Goal: Task Accomplishment & Management: Use online tool/utility

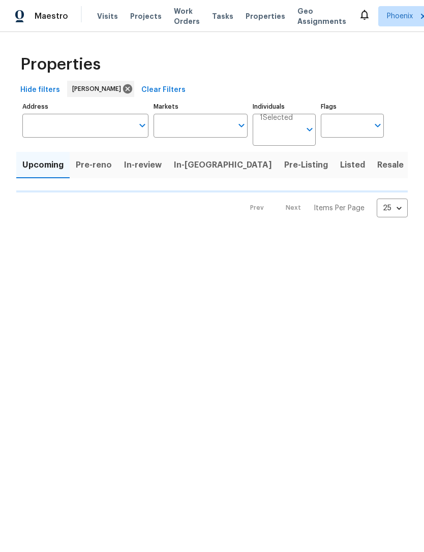
type input "50"
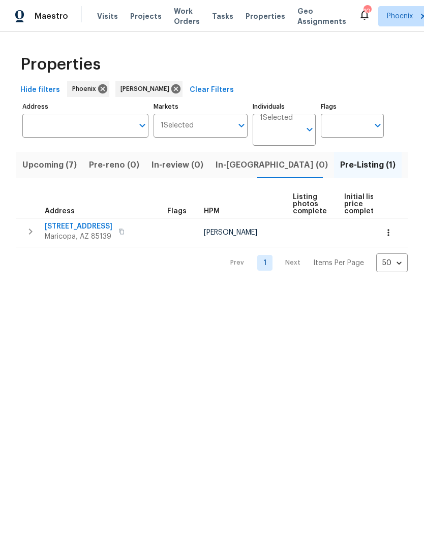
click at [88, 242] on span "Maricopa, AZ 85139" at bounding box center [79, 237] width 68 height 10
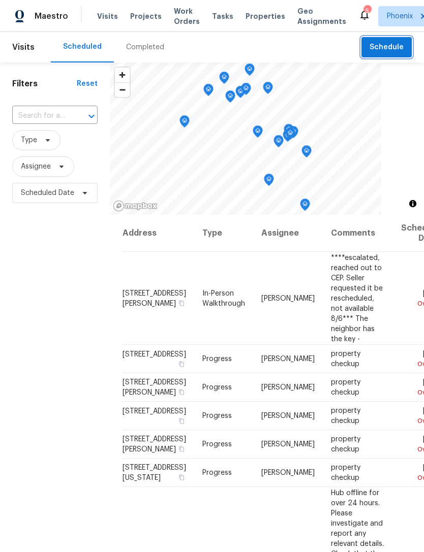
click at [393, 54] on span "Schedule" at bounding box center [386, 47] width 34 height 13
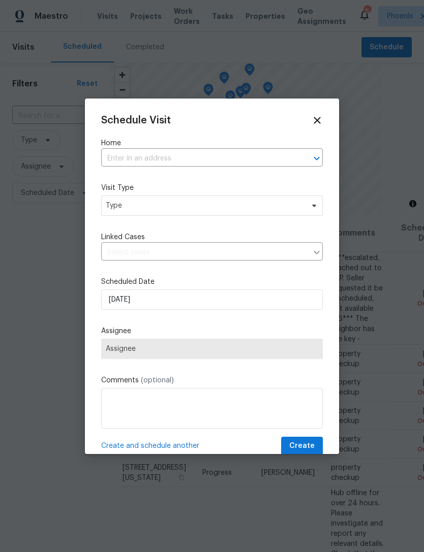
click at [234, 160] on input "text" at bounding box center [197, 159] width 193 height 16
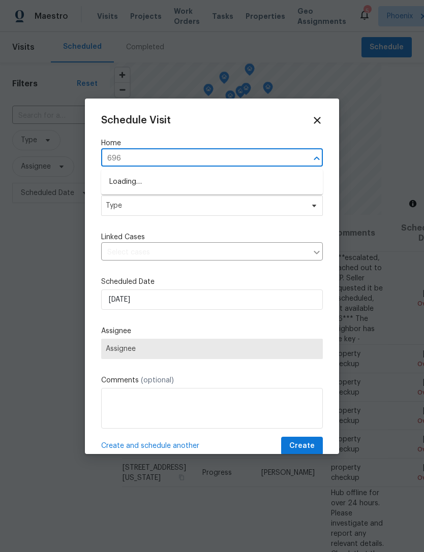
type input "6962"
click at [252, 182] on li "6962 W Heritage Way, Florence, AZ 85132" at bounding box center [212, 182] width 222 height 17
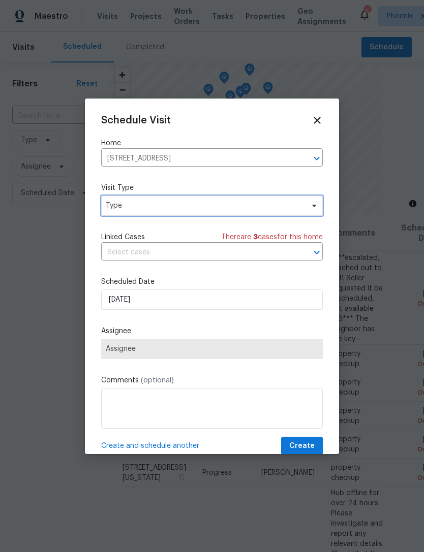
click at [245, 213] on span "Type" at bounding box center [212, 206] width 222 height 20
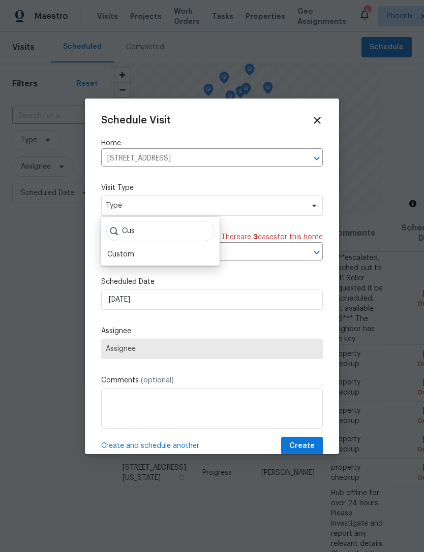
type input "Cus"
click at [128, 258] on div "Custom" at bounding box center [120, 255] width 27 height 10
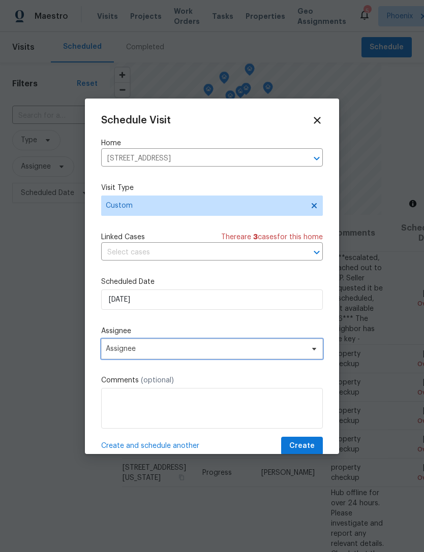
click at [262, 353] on span "Assignee" at bounding box center [205, 349] width 199 height 8
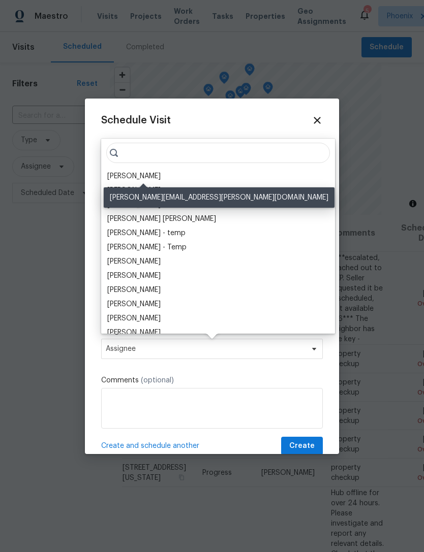
click at [161, 177] on div "[PERSON_NAME]" at bounding box center [133, 176] width 53 height 10
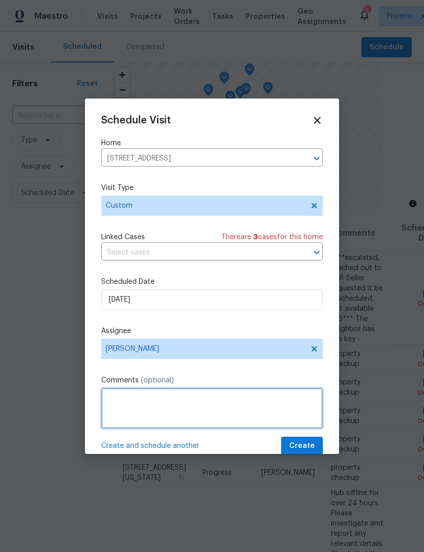
click at [174, 404] on textarea at bounding box center [212, 408] width 222 height 41
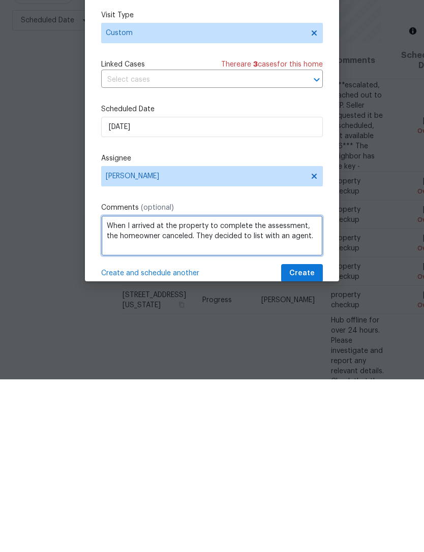
type textarea "When I arrived at the property to complete the assessment, the homeowner cancel…"
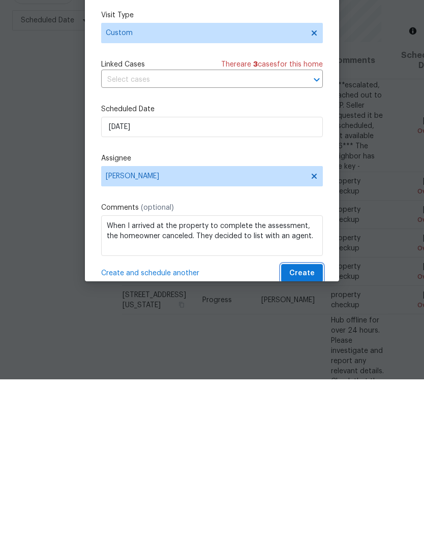
click at [306, 440] on span "Create" at bounding box center [301, 446] width 25 height 13
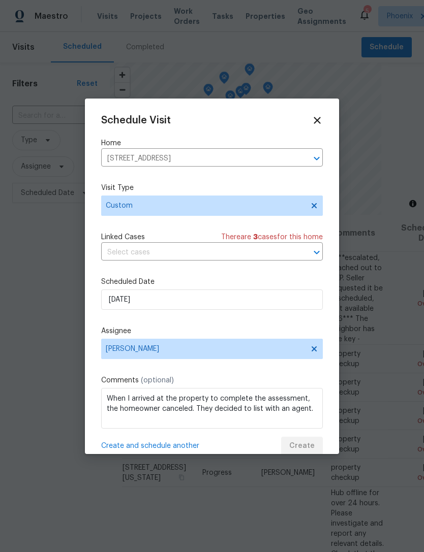
scroll to position [0, 0]
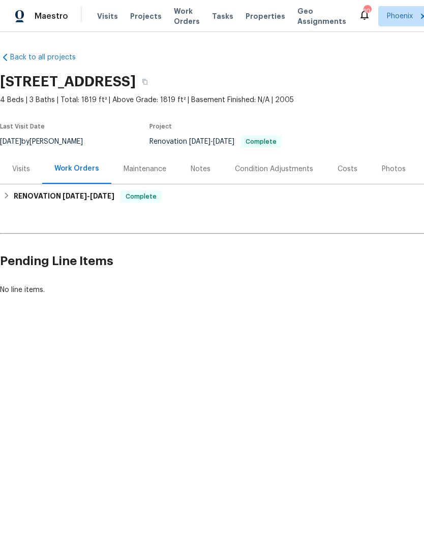
click at [392, 174] on div "Photos" at bounding box center [394, 169] width 24 height 10
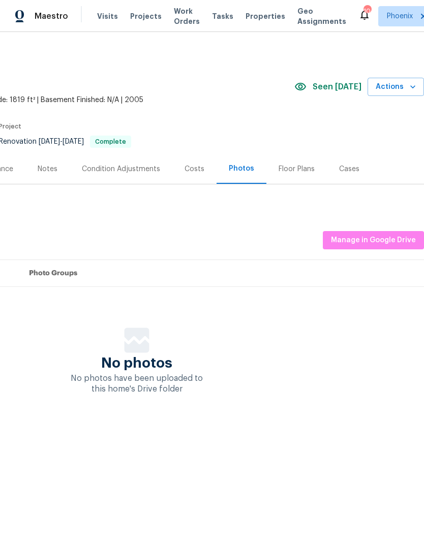
scroll to position [0, 150]
click at [399, 247] on span "Manage in Google Drive" at bounding box center [373, 240] width 85 height 13
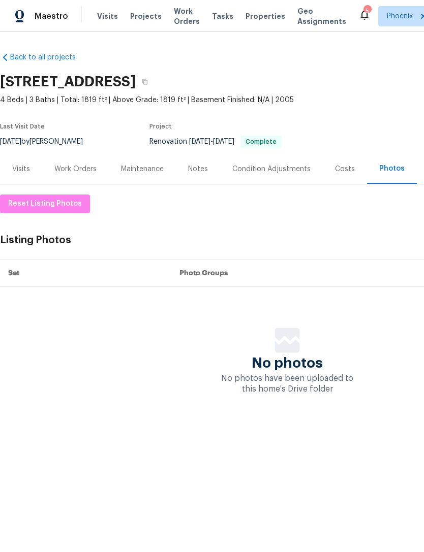
scroll to position [0, 0]
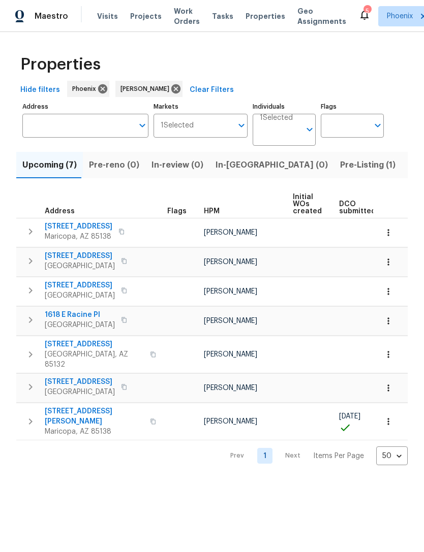
click at [64, 427] on span "Maricopa, AZ 85138" at bounding box center [94, 432] width 99 height 10
click at [79, 291] on span "5054 W Mercury Way" at bounding box center [80, 286] width 70 height 10
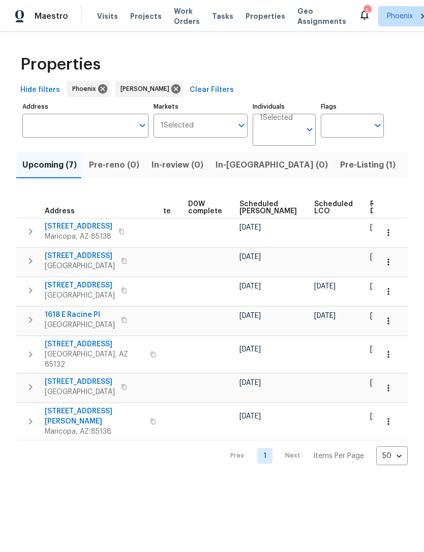
scroll to position [0, 256]
click at [370, 215] on span "Ready Date" at bounding box center [381, 208] width 22 height 14
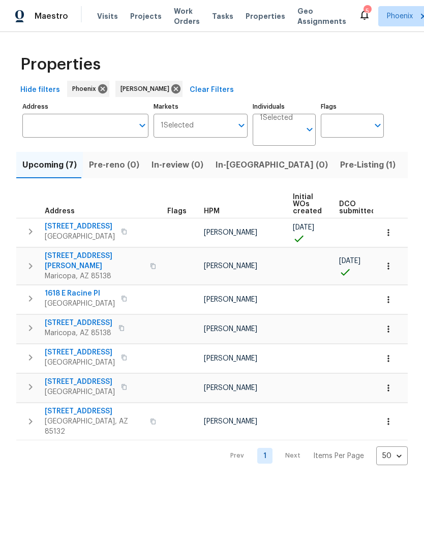
click at [68, 298] on span "1618 E Racine Pl" at bounding box center [80, 294] width 70 height 10
click at [76, 269] on span "43531 W Bailey Dr" at bounding box center [94, 261] width 99 height 20
click at [104, 232] on span "5054 W Mercury Way" at bounding box center [80, 227] width 70 height 10
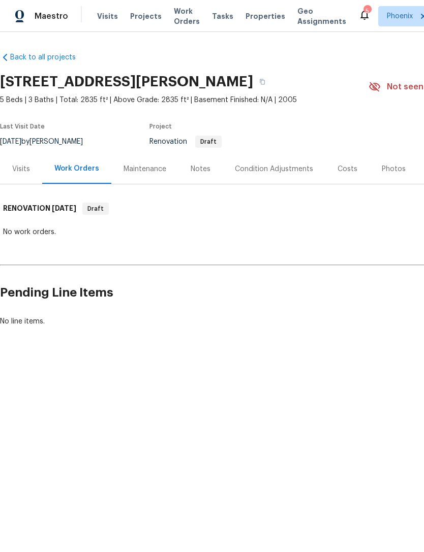
click at [286, 174] on div "Condition Adjustments" at bounding box center [274, 169] width 78 height 10
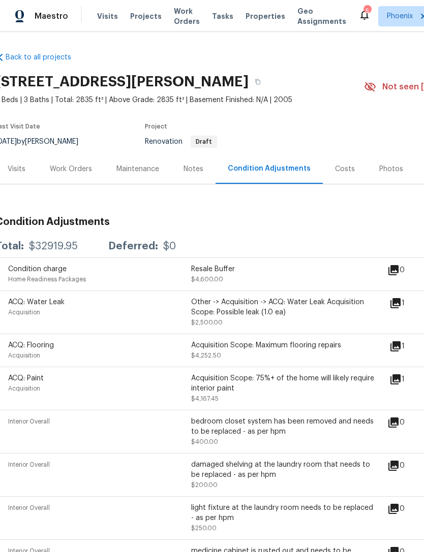
scroll to position [0, 5]
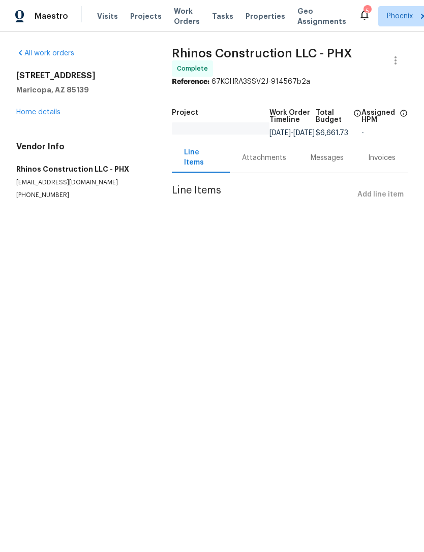
click at [52, 116] on link "Home details" at bounding box center [38, 112] width 44 height 7
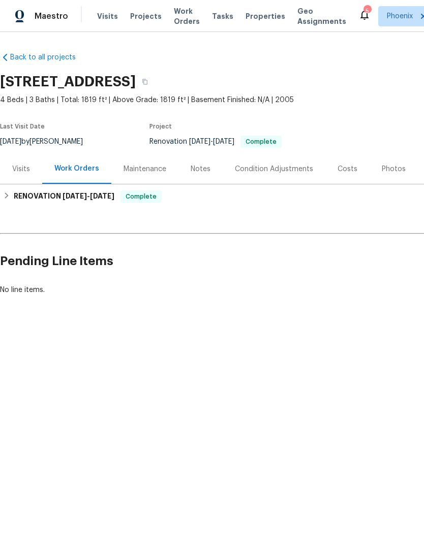
click at [50, 129] on div "Last Visit Date 8/12/2025 by Melissa Muralt-Ochoa Project Renovation 8/4/2025 -…" at bounding box center [172, 135] width 345 height 37
click at [53, 133] on div "Last Visit Date 8/12/2025 by Melissa Muralt-Ochoa Project Renovation 8/4/2025 -…" at bounding box center [172, 135] width 345 height 37
click at [392, 174] on div "Photos" at bounding box center [394, 169] width 24 height 10
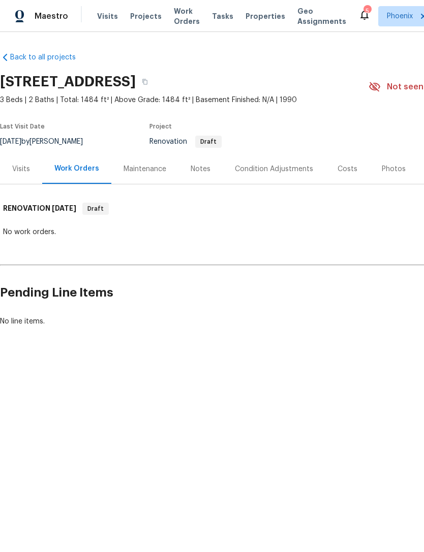
click at [288, 174] on div "Condition Adjustments" at bounding box center [274, 169] width 78 height 10
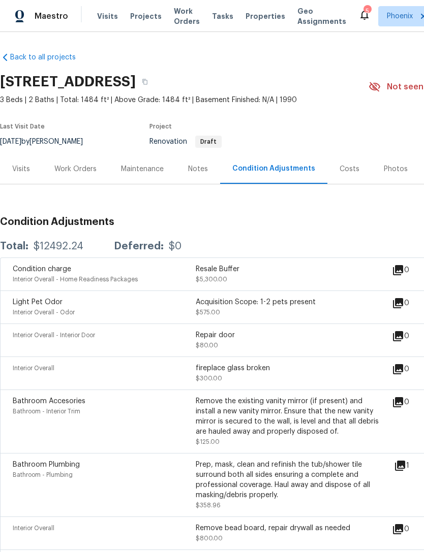
click at [79, 174] on div "Work Orders" at bounding box center [75, 169] width 42 height 10
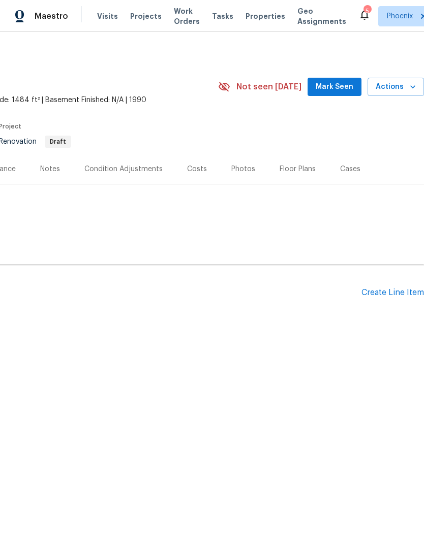
scroll to position [0, 150]
click at [392, 298] on div "Create Line Item" at bounding box center [392, 293] width 63 height 10
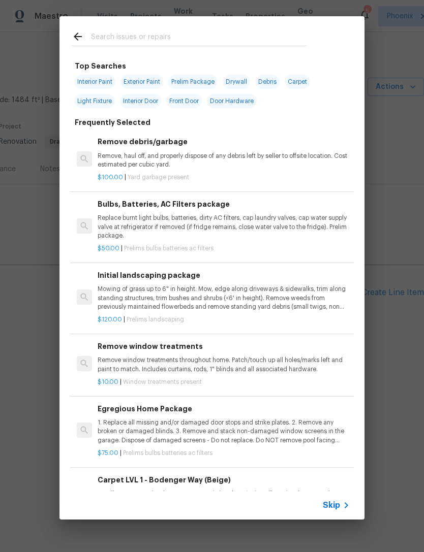
click at [148, 26] on div at bounding box center [188, 36] width 259 height 40
click at [163, 36] on input "text" at bounding box center [198, 37] width 215 height 15
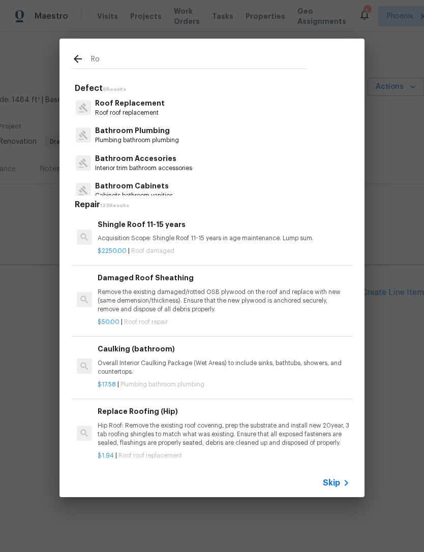
type input "R"
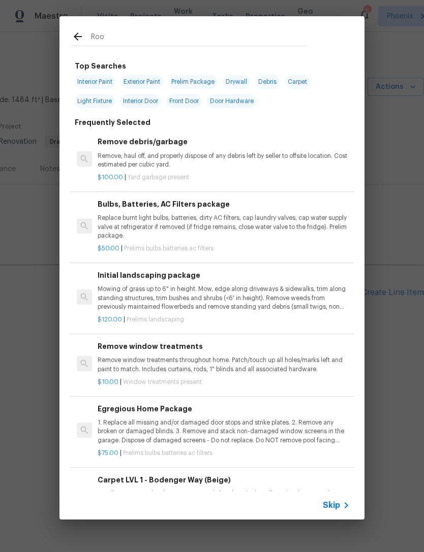
type input "Roof"
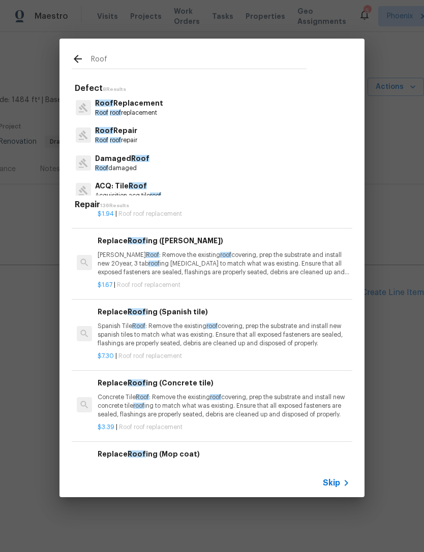
scroll to position [179, 0]
click at [121, 137] on p "Roof roof repair" at bounding box center [116, 140] width 42 height 9
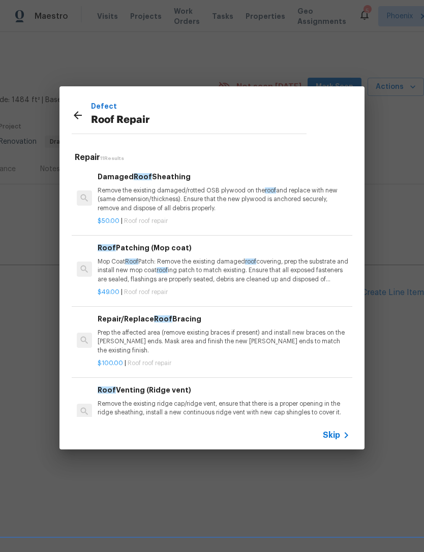
scroll to position [0, 0]
click at [76, 113] on icon at bounding box center [78, 115] width 8 height 8
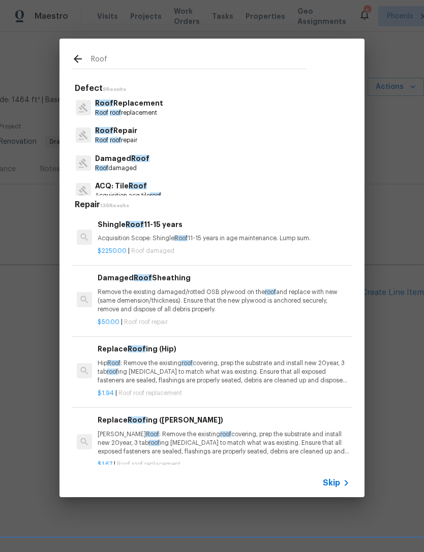
click at [125, 161] on p "Damaged Roof" at bounding box center [122, 158] width 54 height 11
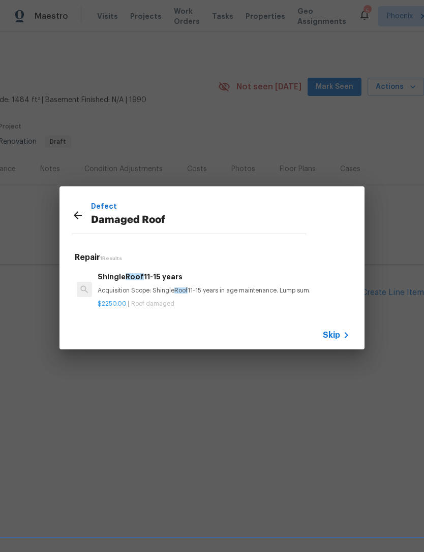
click at [81, 212] on icon at bounding box center [78, 215] width 12 height 12
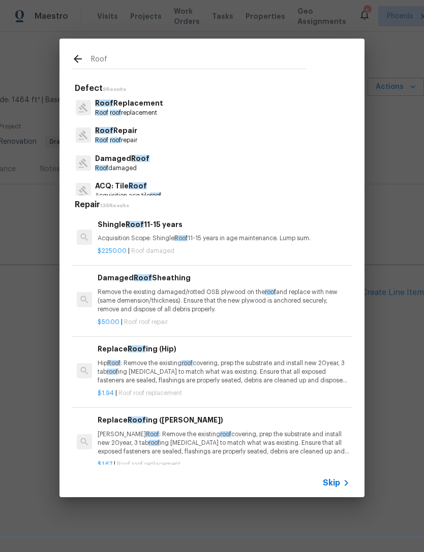
click at [120, 138] on span "roof" at bounding box center [115, 140] width 11 height 6
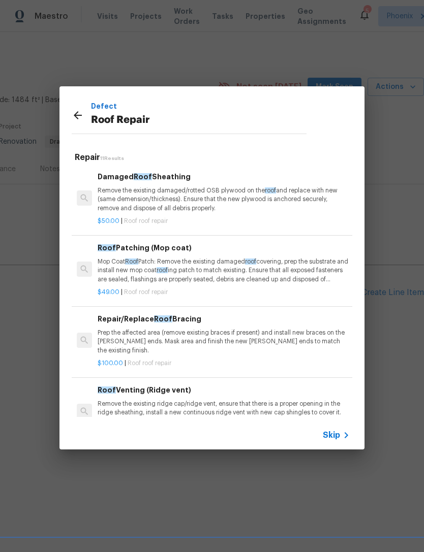
click at [82, 115] on icon at bounding box center [78, 115] width 8 height 8
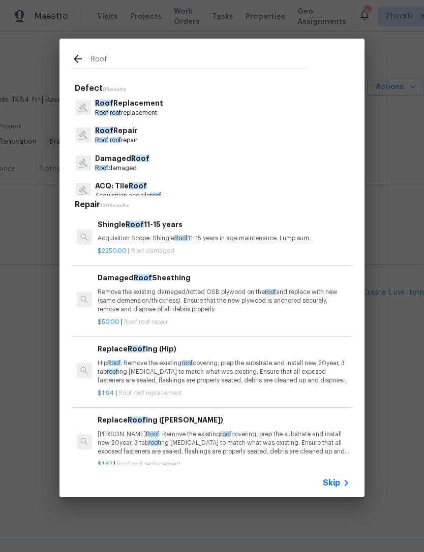
click at [151, 109] on p "Roof roof replacement" at bounding box center [129, 113] width 68 height 9
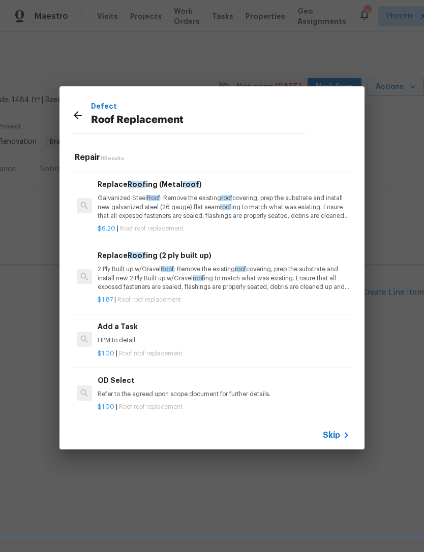
scroll to position [490, 0]
click at [121, 337] on p "HPM to detail" at bounding box center [224, 341] width 252 height 9
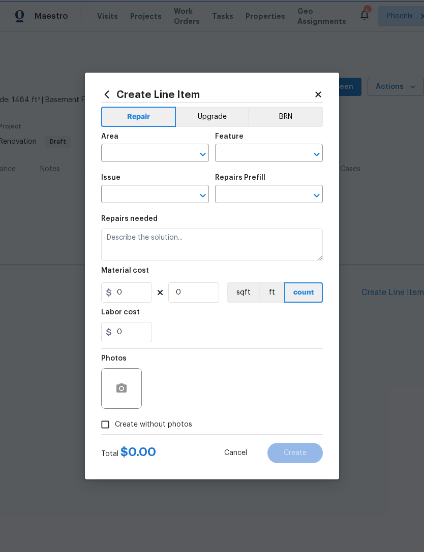
type input "Eaves and Trim"
type input "Roof Replacement"
type input "Add a Task $1.00"
type textarea "HPM to detail"
type input "1"
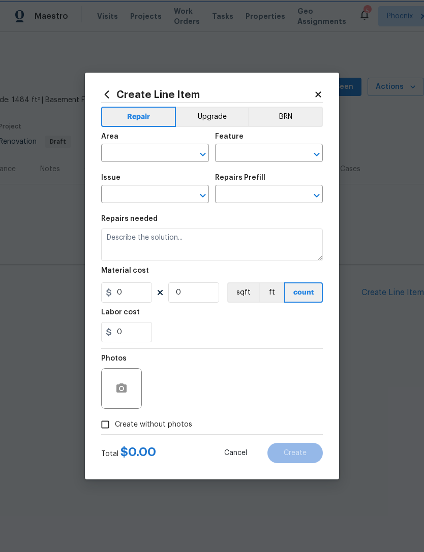
type input "1"
click at [170, 150] on input "text" at bounding box center [140, 154] width 79 height 16
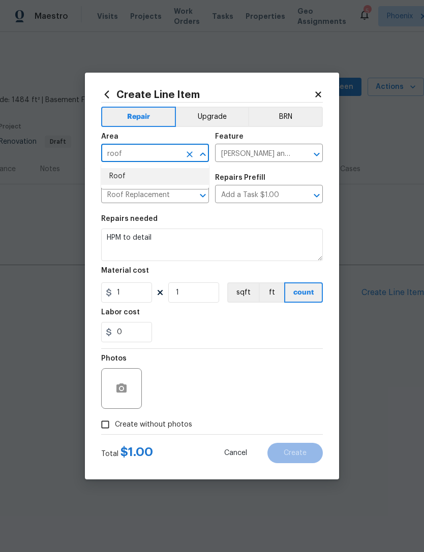
click at [123, 178] on li "Roof" at bounding box center [155, 176] width 108 height 17
type input "Roof"
click at [123, 178] on div "Issue" at bounding box center [155, 180] width 108 height 13
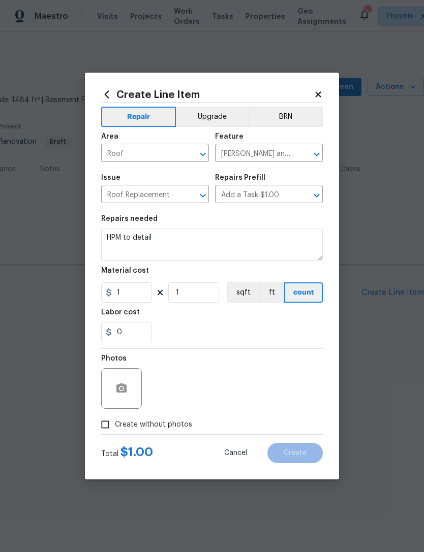
click at [292, 159] on input "Eaves and Trim" at bounding box center [254, 154] width 79 height 16
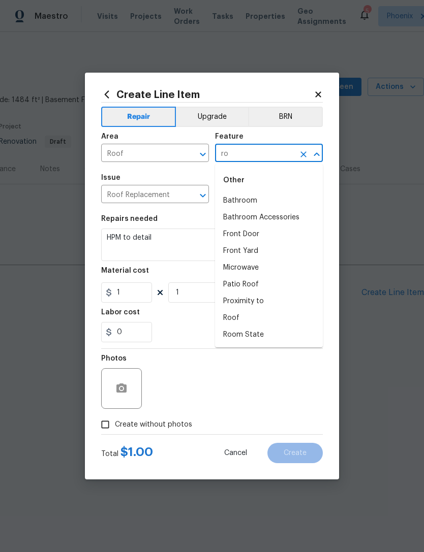
type input "roo"
click at [321, 90] on icon at bounding box center [318, 94] width 9 height 9
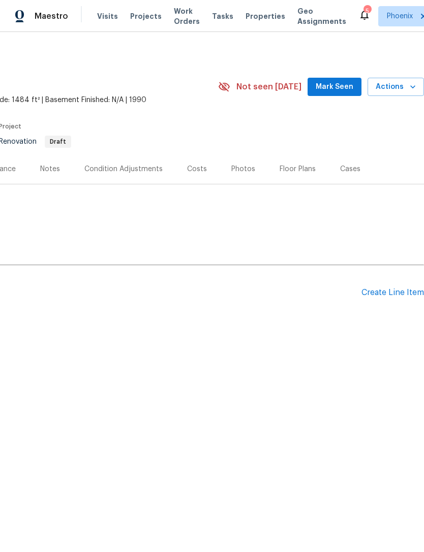
click at [387, 298] on div "Create Line Item" at bounding box center [392, 293] width 63 height 10
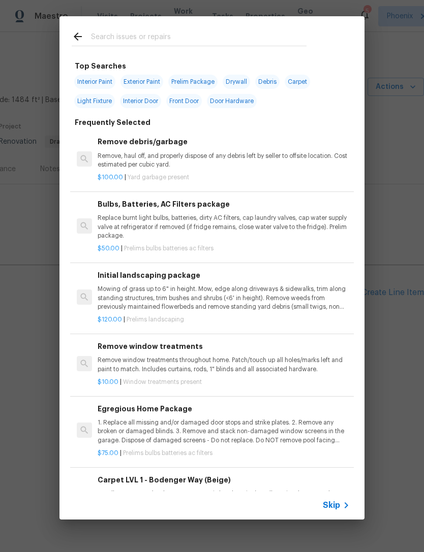
click at [160, 33] on input "text" at bounding box center [198, 37] width 215 height 15
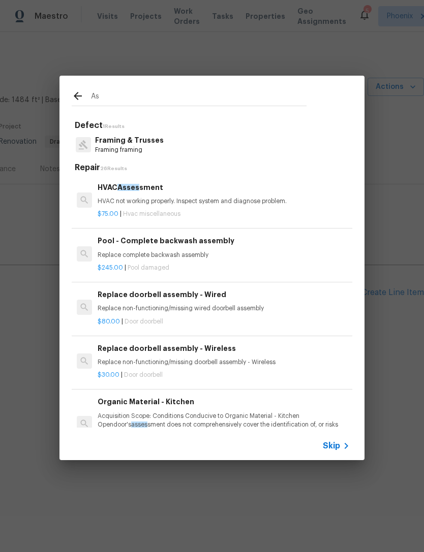
type input "A"
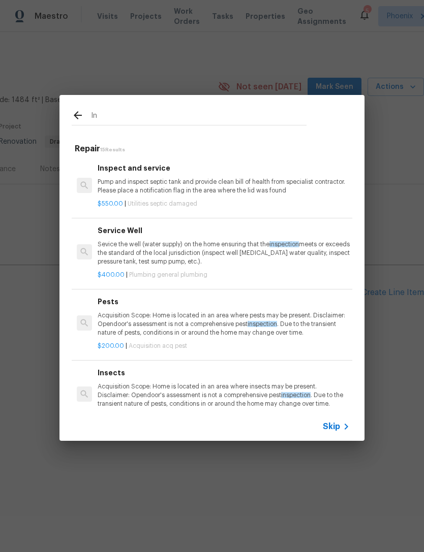
type input "I"
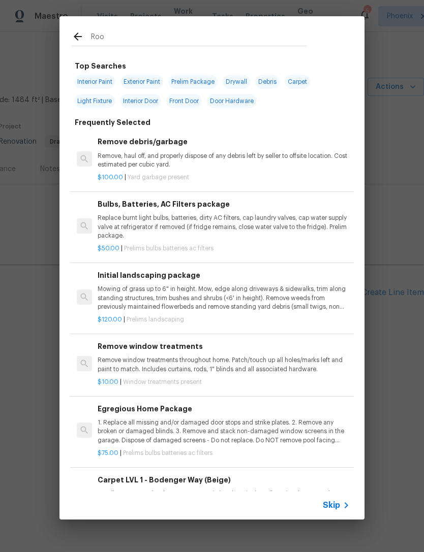
type input "Roof"
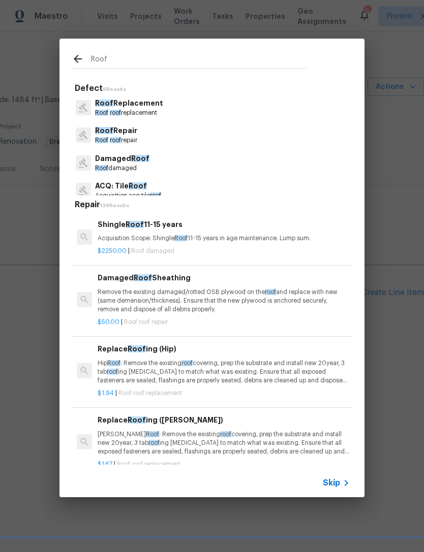
click at [125, 131] on p "Roof Repair" at bounding box center [116, 131] width 42 height 11
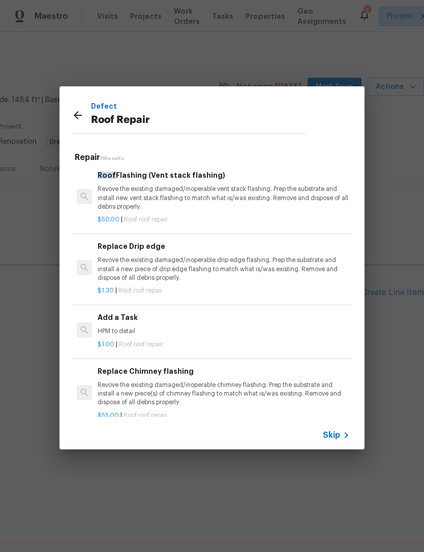
scroll to position [499, 0]
click at [113, 313] on div "Add a Task HPM to detail" at bounding box center [224, 325] width 252 height 24
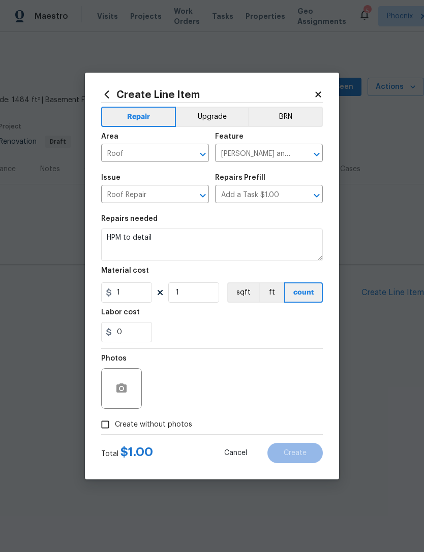
click at [286, 150] on input "Eaves and Trim" at bounding box center [254, 154] width 79 height 16
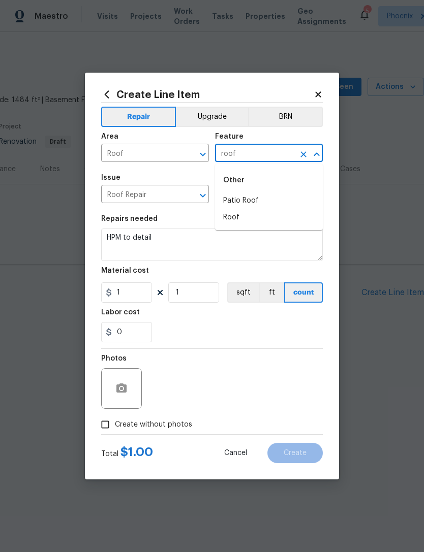
click at [237, 223] on li "Roof" at bounding box center [269, 217] width 108 height 17
type input "Roof"
click at [237, 223] on div "Repairs needed" at bounding box center [212, 221] width 222 height 13
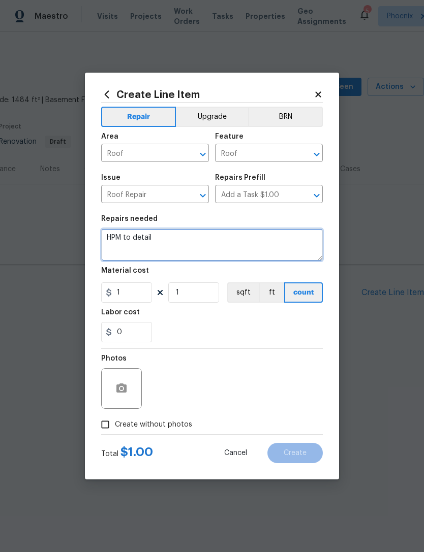
click at [122, 239] on textarea "HPM to detail" at bounding box center [212, 245] width 222 height 33
click at [116, 235] on textarea "HPM to detail" at bounding box center [212, 245] width 222 height 33
click at [110, 245] on textarea "HPM to detail" at bounding box center [212, 245] width 222 height 33
type textarea "Provide roof inspection"
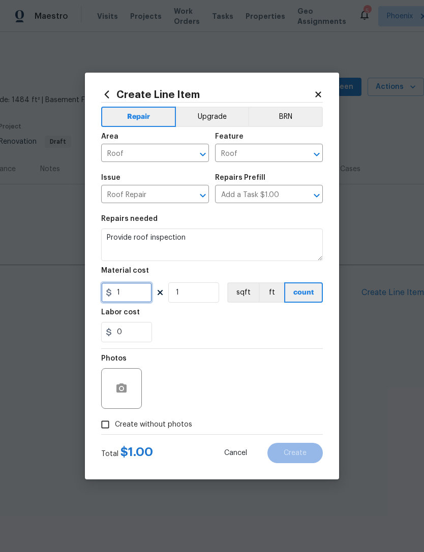
click at [145, 295] on input "1" at bounding box center [126, 293] width 51 height 20
type input "75"
click at [259, 325] on div "0" at bounding box center [212, 332] width 222 height 20
click at [106, 425] on input "Create without photos" at bounding box center [105, 424] width 19 height 19
checkbox input "true"
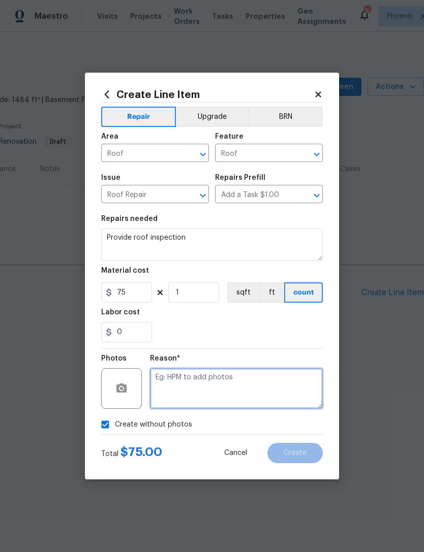
click at [238, 381] on textarea at bounding box center [236, 388] width 173 height 41
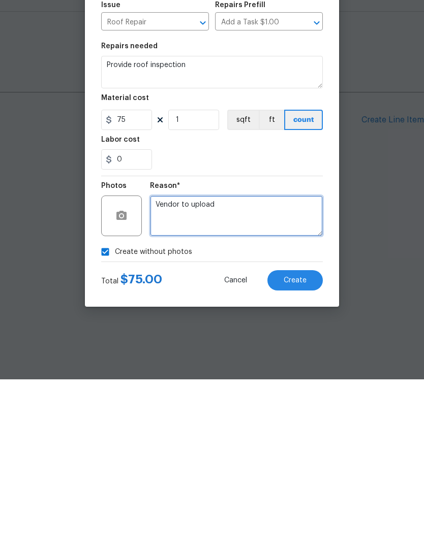
type textarea "Vendor to upload"
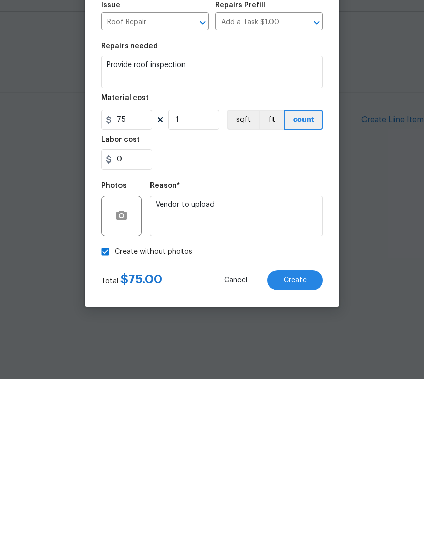
click at [307, 443] on button "Create" at bounding box center [294, 453] width 55 height 20
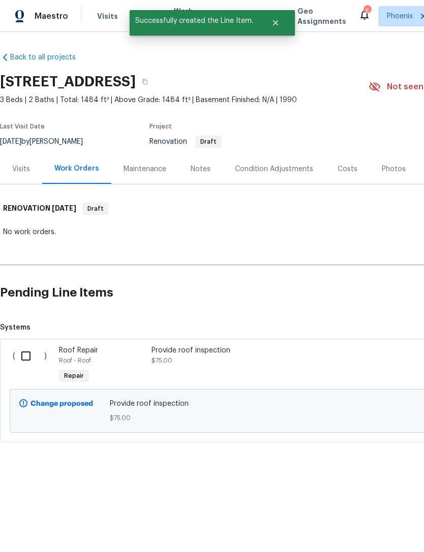
scroll to position [0, 0]
click at [27, 365] on input "checkbox" at bounding box center [29, 356] width 29 height 21
checkbox input "true"
click at [372, 528] on span "Create Work Order" at bounding box center [366, 527] width 68 height 13
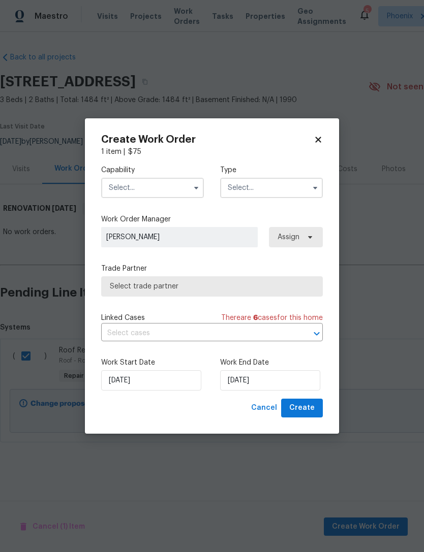
click at [176, 185] on input "text" at bounding box center [152, 188] width 103 height 20
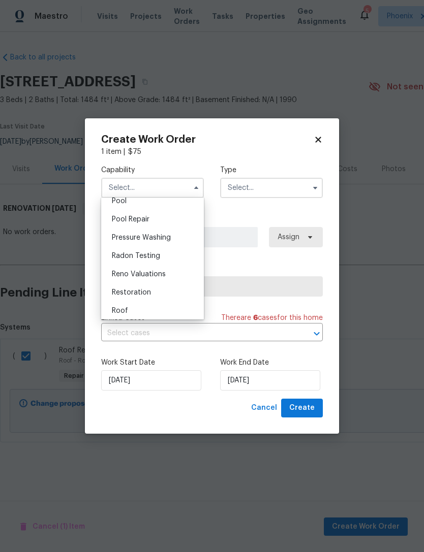
scroll to position [940, 0]
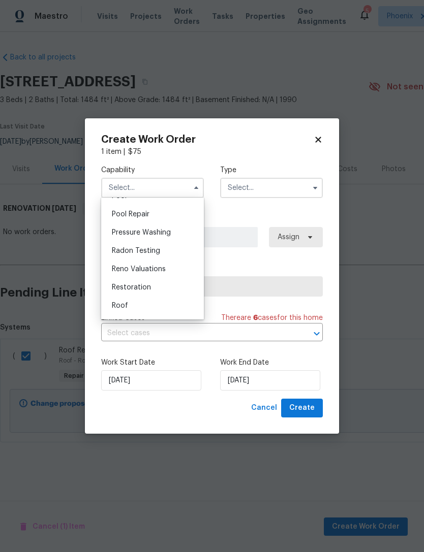
click at [119, 308] on span "Roof" at bounding box center [120, 305] width 16 height 7
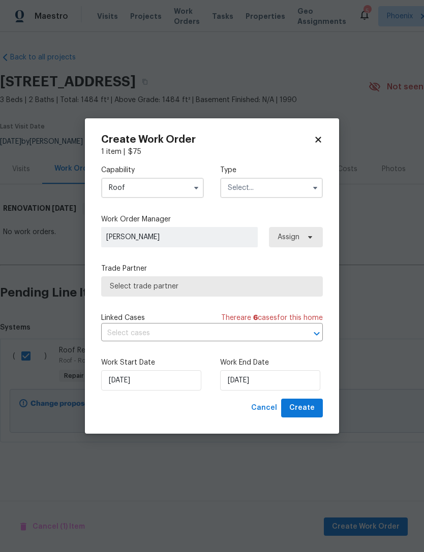
type input "Roof"
click at [302, 192] on input "text" at bounding box center [271, 188] width 103 height 20
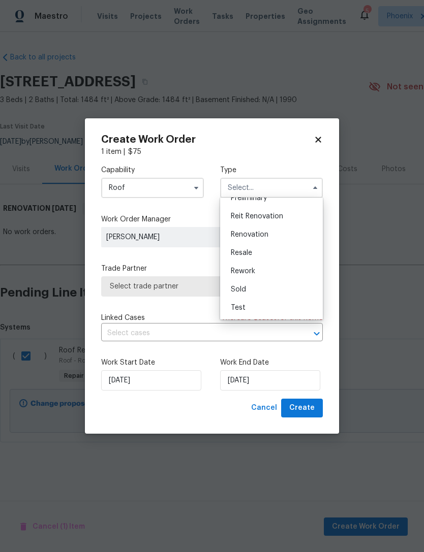
scroll to position [231, 0]
click at [254, 236] on span "Renovation" at bounding box center [250, 234] width 38 height 7
type input "Renovation"
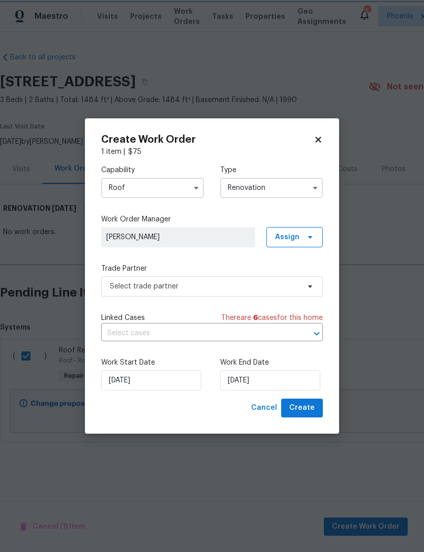
scroll to position [0, 0]
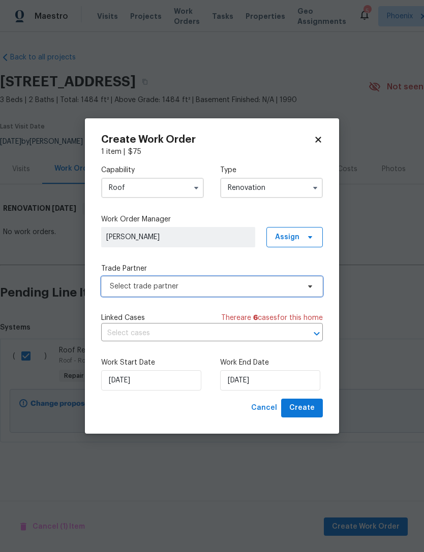
click at [195, 286] on span "Select trade partner" at bounding box center [205, 287] width 190 height 10
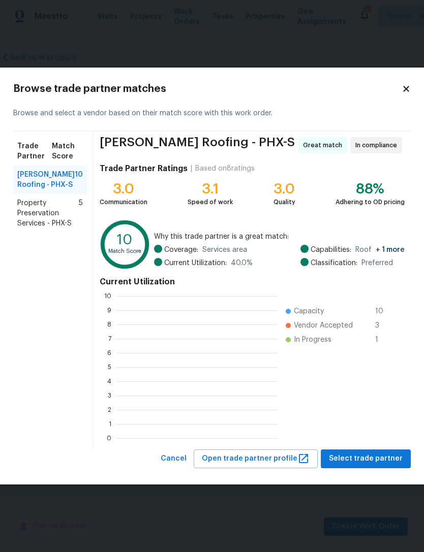
scroll to position [142, 161]
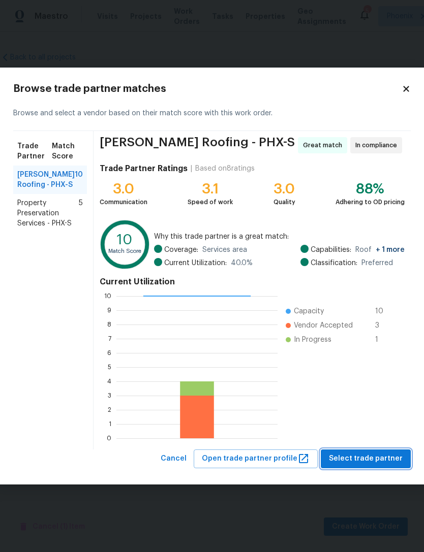
click at [386, 455] on span "Select trade partner" at bounding box center [366, 459] width 74 height 13
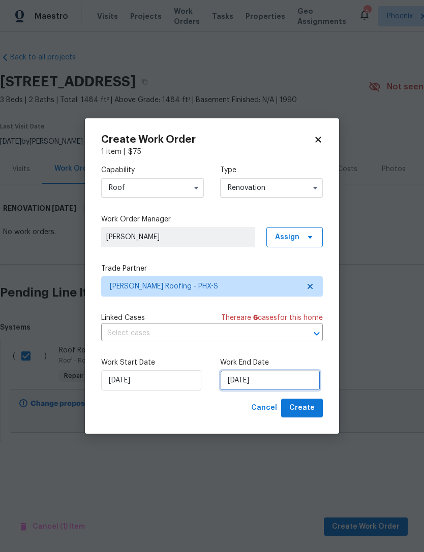
click at [279, 380] on input "8/13/2025" at bounding box center [270, 380] width 100 height 20
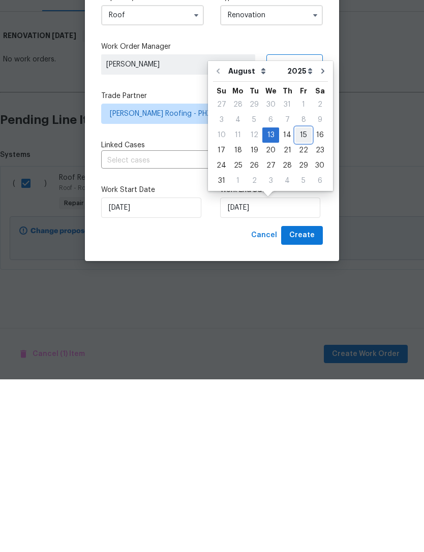
click at [297, 301] on div "15" at bounding box center [303, 308] width 16 height 14
type input "[DATE]"
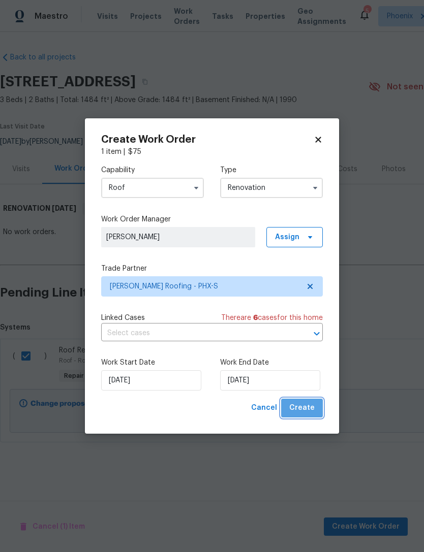
click at [305, 408] on span "Create" at bounding box center [301, 408] width 25 height 13
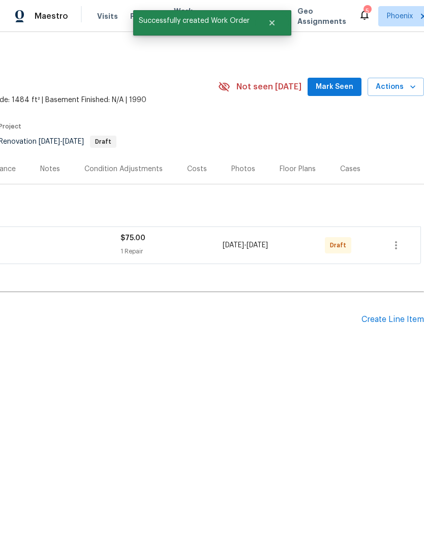
scroll to position [0, 150]
click at [398, 252] on icon "button" at bounding box center [396, 245] width 12 height 12
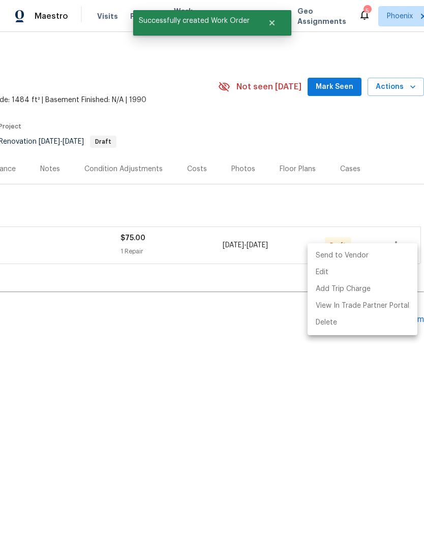
click at [354, 258] on li "Send to Vendor" at bounding box center [362, 256] width 110 height 17
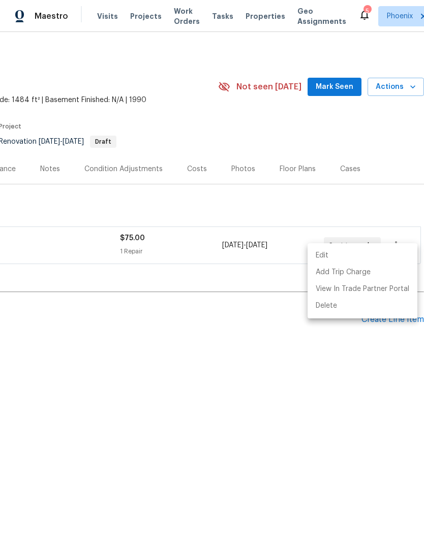
click at [264, 343] on div at bounding box center [212, 276] width 424 height 552
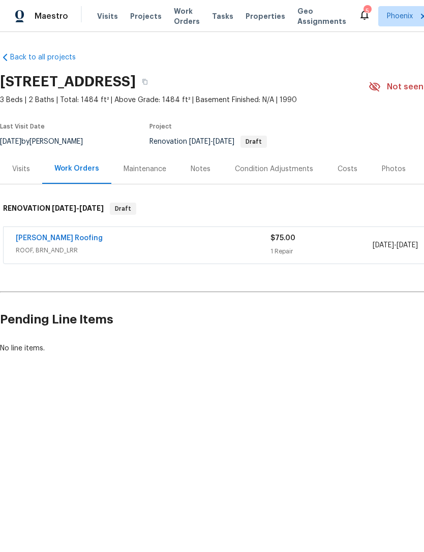
scroll to position [0, 0]
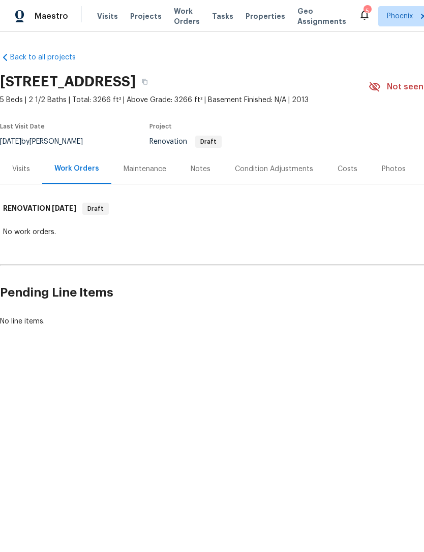
click at [287, 174] on div "Condition Adjustments" at bounding box center [274, 169] width 78 height 10
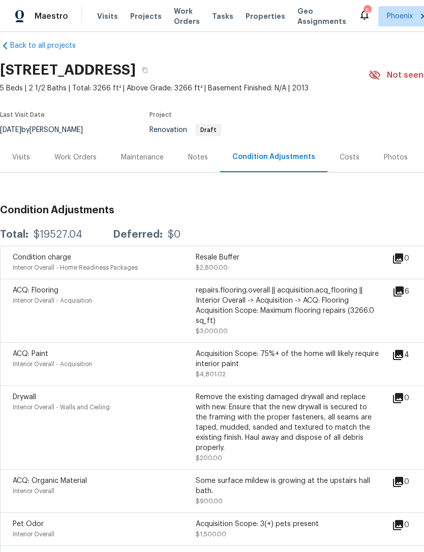
scroll to position [12, 0]
click at [82, 162] on div "Work Orders" at bounding box center [75, 157] width 42 height 10
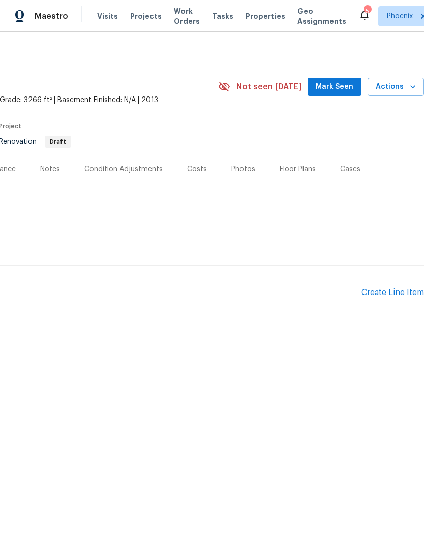
scroll to position [0, 150]
click at [391, 298] on div "Create Line Item" at bounding box center [392, 293] width 63 height 10
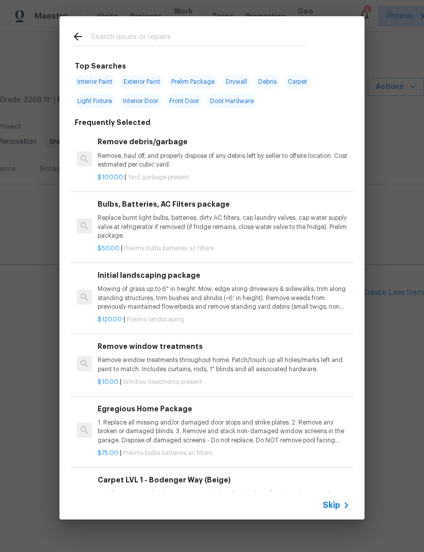
click at [143, 33] on input "text" at bounding box center [198, 37] width 215 height 15
type input "Hvac"
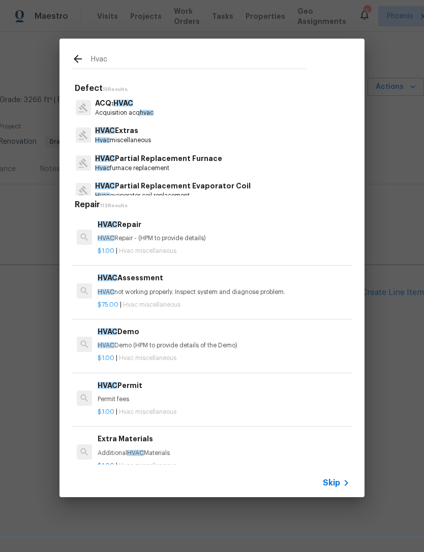
click at [215, 291] on p "HVAC not working properly. Inspect system and diagnose problem." at bounding box center [224, 292] width 252 height 9
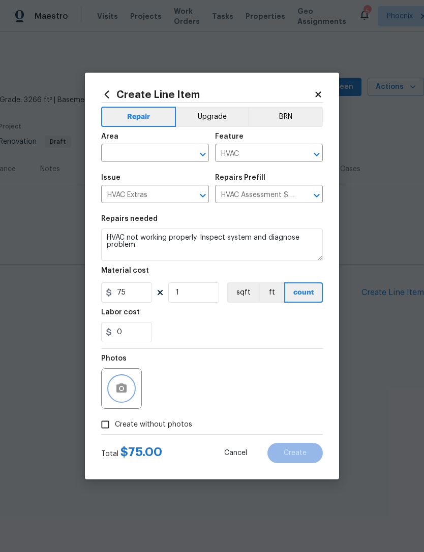
click at [119, 398] on button "button" at bounding box center [121, 389] width 24 height 24
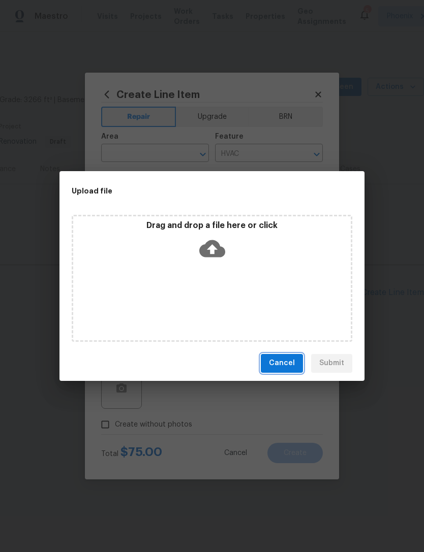
click at [291, 361] on span "Cancel" at bounding box center [282, 363] width 26 height 13
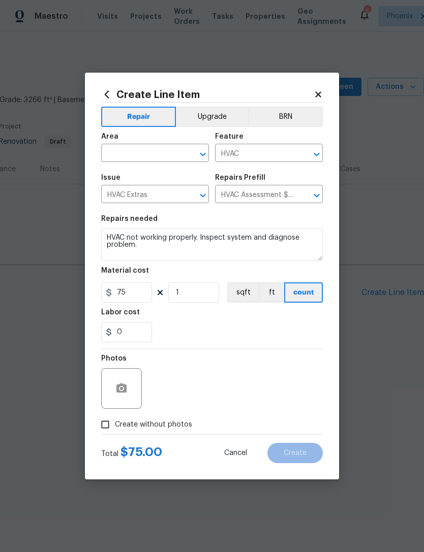
click at [105, 431] on input "Create without photos" at bounding box center [105, 424] width 19 height 19
checkbox input "true"
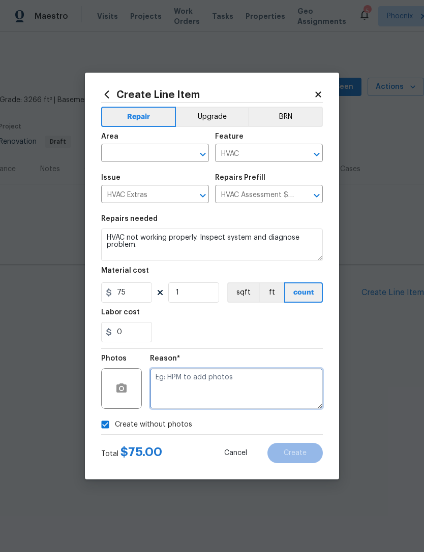
click at [212, 388] on textarea at bounding box center [236, 388] width 173 height 41
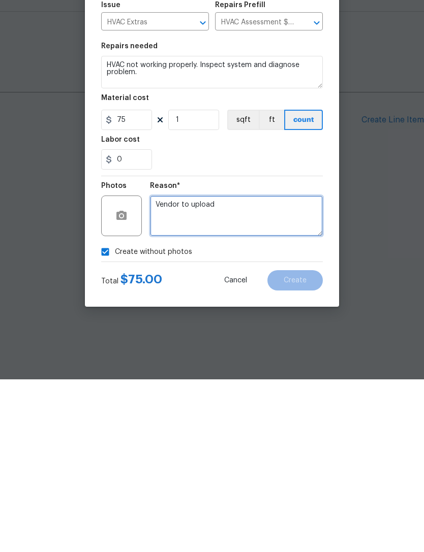
type textarea "Vendor to upload"
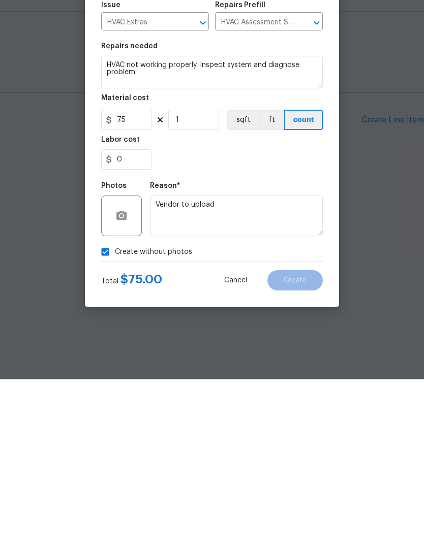
click at [260, 322] on div "0" at bounding box center [212, 332] width 222 height 20
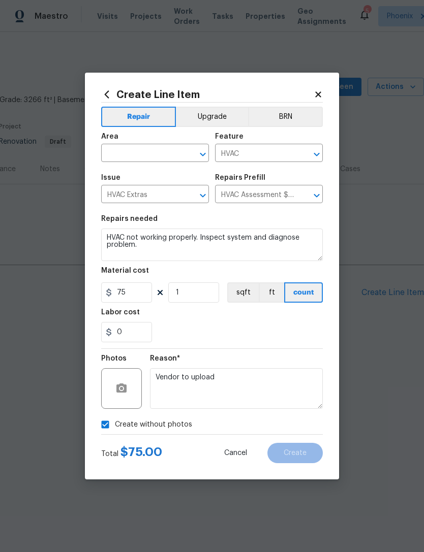
click at [172, 156] on input "text" at bounding box center [140, 154] width 79 height 16
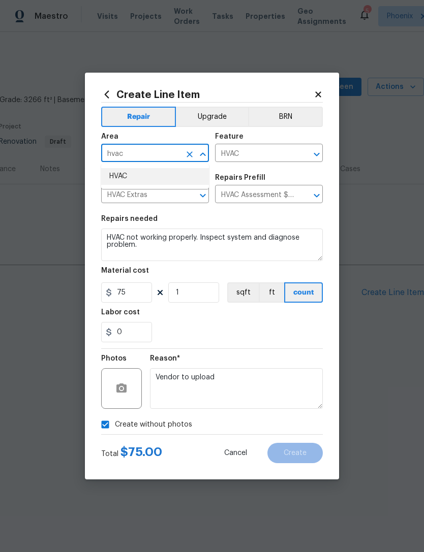
click at [125, 179] on li "HVAC" at bounding box center [155, 176] width 108 height 17
type input "HVAC"
click at [290, 334] on div "0" at bounding box center [212, 332] width 222 height 20
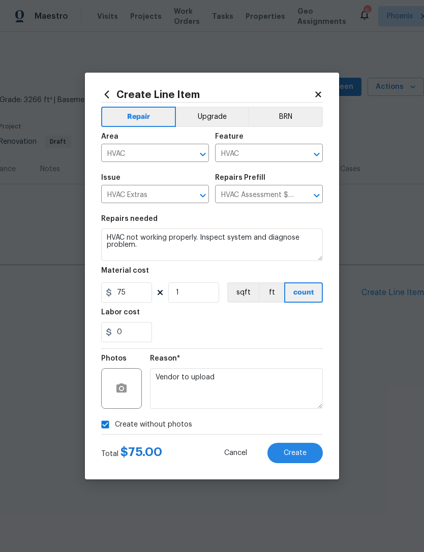
click at [302, 457] on span "Create" at bounding box center [295, 454] width 23 height 8
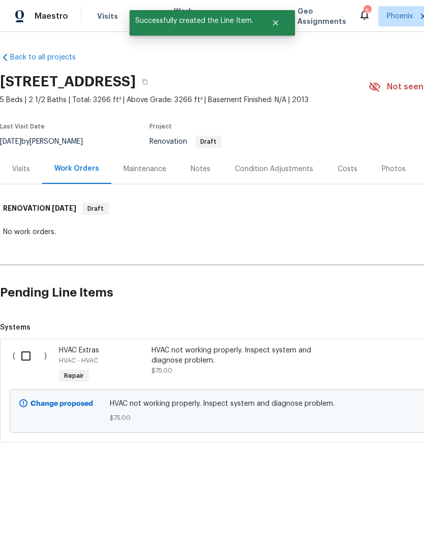
scroll to position [0, 0]
click at [30, 364] on input "checkbox" at bounding box center [29, 356] width 29 height 21
checkbox input "true"
click at [360, 528] on span "Create Work Order" at bounding box center [366, 527] width 68 height 13
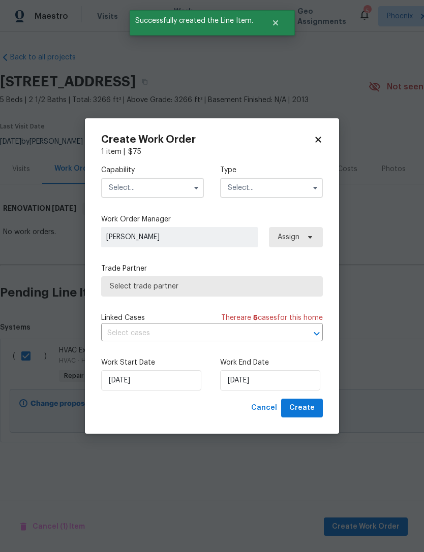
click at [170, 179] on input "text" at bounding box center [152, 188] width 103 height 20
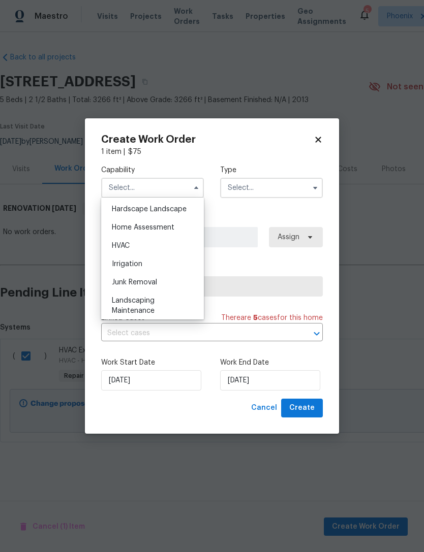
scroll to position [575, 0]
click at [125, 247] on span "HVAC" at bounding box center [121, 248] width 18 height 7
type input "HVAC"
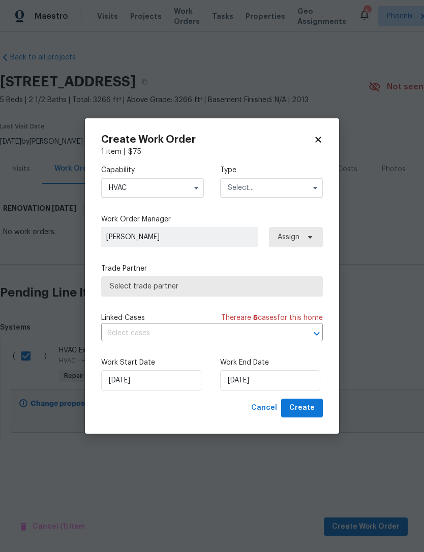
click at [298, 190] on input "text" at bounding box center [271, 188] width 103 height 20
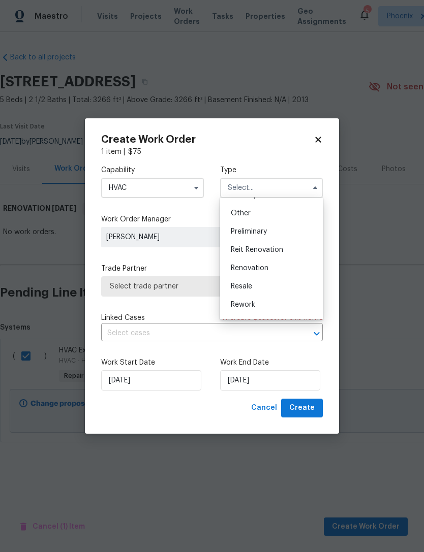
scroll to position [198, 0]
click at [258, 267] on span "Renovation" at bounding box center [250, 267] width 38 height 7
type input "Renovation"
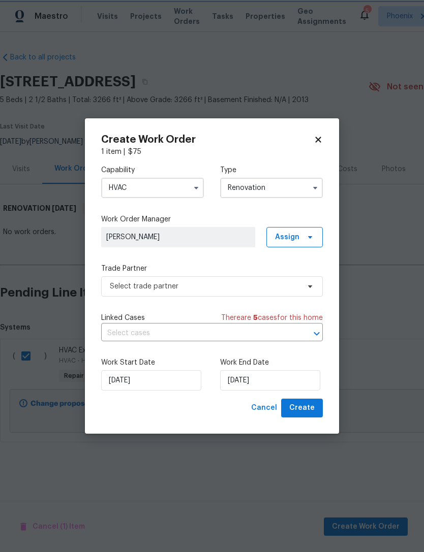
scroll to position [0, 0]
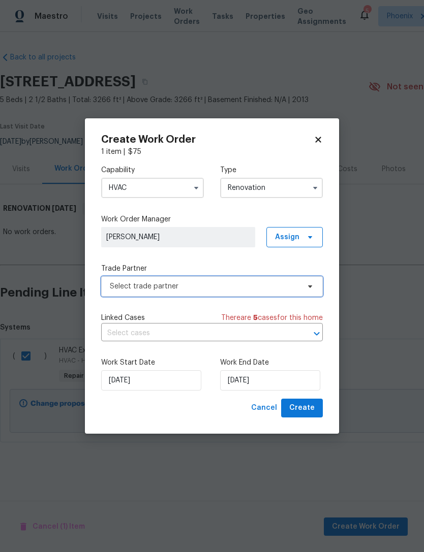
click at [229, 286] on span "Select trade partner" at bounding box center [205, 287] width 190 height 10
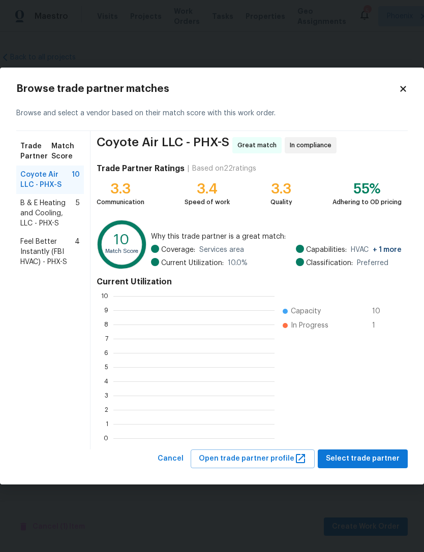
scroll to position [142, 161]
click at [374, 459] on span "Select trade partner" at bounding box center [363, 459] width 74 height 13
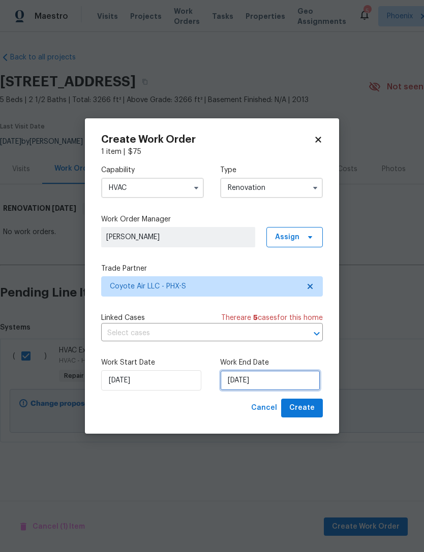
click at [307, 384] on input "[DATE]" at bounding box center [270, 380] width 100 height 20
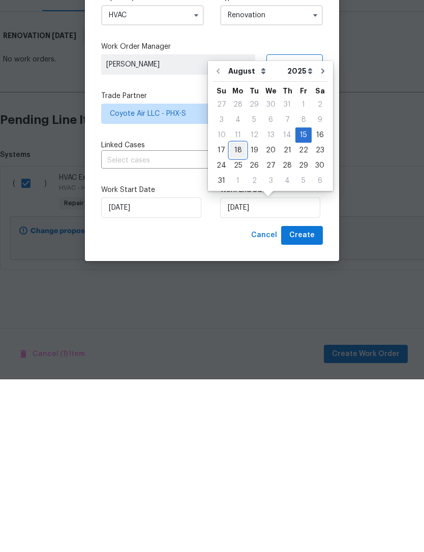
click at [238, 316] on div "18" at bounding box center [238, 323] width 16 height 14
type input "8/18/2025"
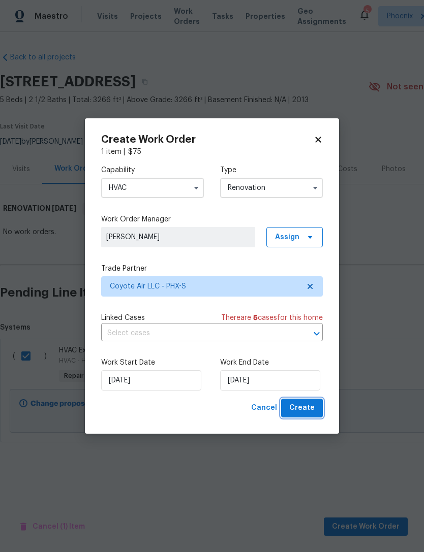
click at [312, 407] on span "Create" at bounding box center [301, 408] width 25 height 13
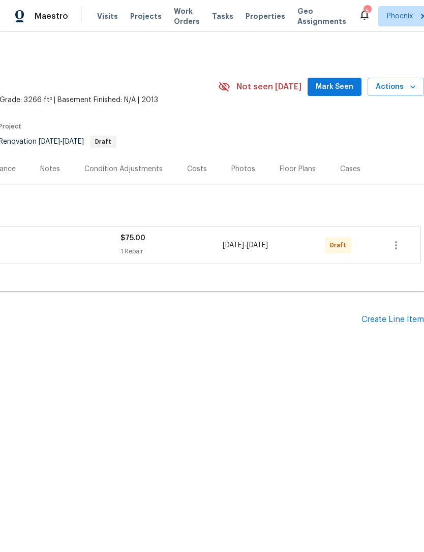
scroll to position [0, 150]
click at [401, 252] on icon "button" at bounding box center [396, 245] width 12 height 12
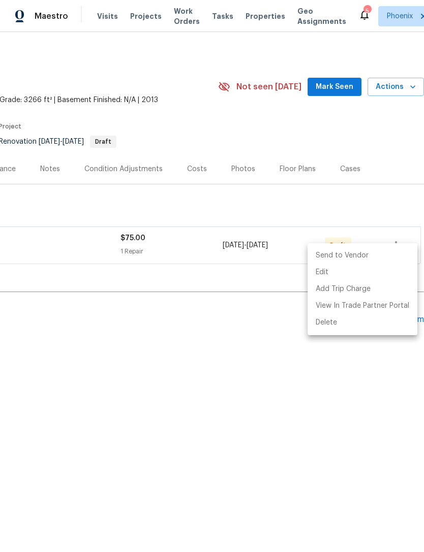
click at [361, 258] on li "Send to Vendor" at bounding box center [362, 256] width 110 height 17
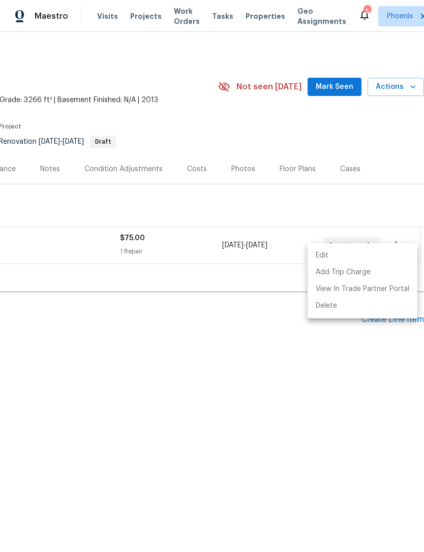
click at [225, 331] on div at bounding box center [212, 276] width 424 height 552
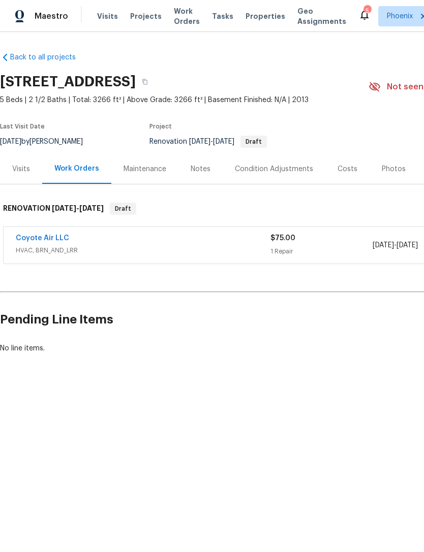
scroll to position [0, 0]
click at [286, 174] on div "Condition Adjustments" at bounding box center [274, 169] width 78 height 10
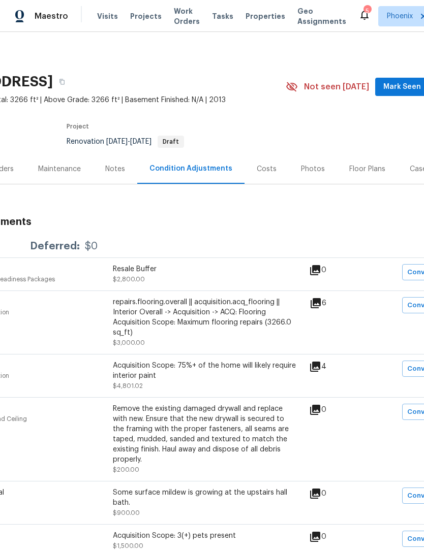
scroll to position [0, 83]
click at [236, 320] on div "repairs.flooring.overall || acquisition.acq_flooring || Interior Overall -> Acq…" at bounding box center [203, 317] width 183 height 41
click at [255, 319] on div "repairs.flooring.overall || acquisition.acq_flooring || Interior Overall -> Acq…" at bounding box center [203, 317] width 183 height 41
click at [320, 308] on icon at bounding box center [315, 303] width 10 height 10
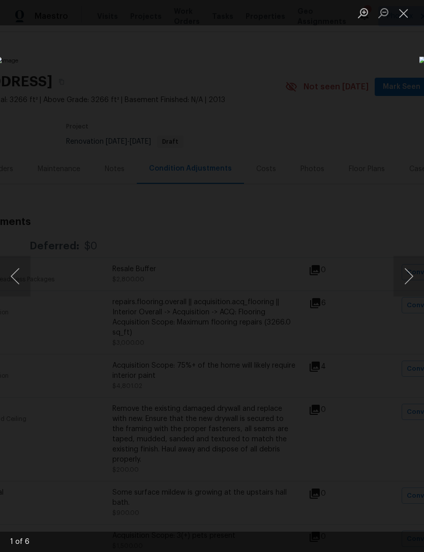
click at [406, 272] on button "Next image" at bounding box center [408, 276] width 30 height 41
click at [404, 276] on button "Next image" at bounding box center [408, 276] width 30 height 41
click at [405, 277] on button "Next image" at bounding box center [408, 276] width 30 height 41
click at [404, 281] on button "Next image" at bounding box center [408, 276] width 30 height 41
click at [409, 282] on button "Next image" at bounding box center [408, 276] width 30 height 41
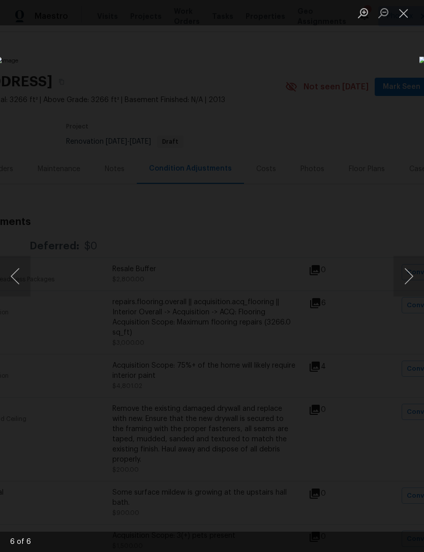
click at [407, 277] on button "Next image" at bounding box center [408, 276] width 30 height 41
click at [248, 470] on div "Lightbox" at bounding box center [212, 276] width 424 height 552
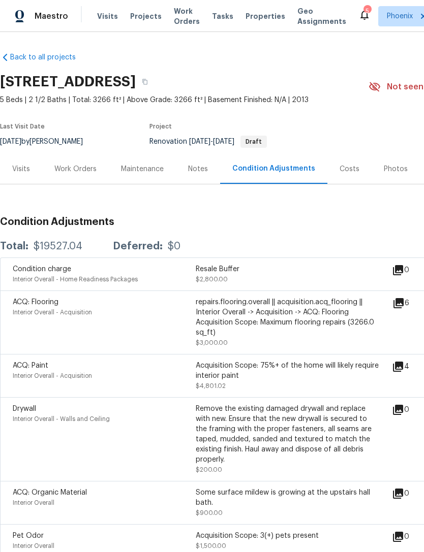
scroll to position [0, 0]
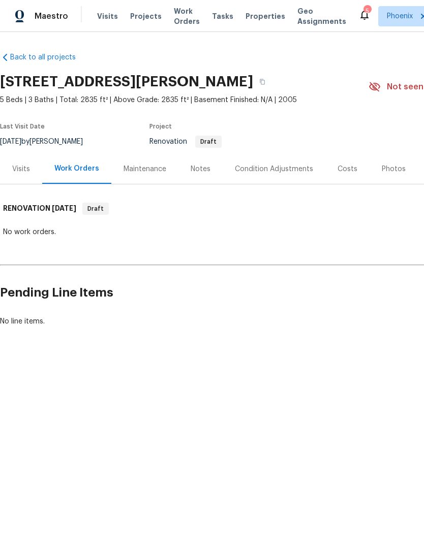
click at [279, 184] on div "Condition Adjustments" at bounding box center [274, 169] width 103 height 30
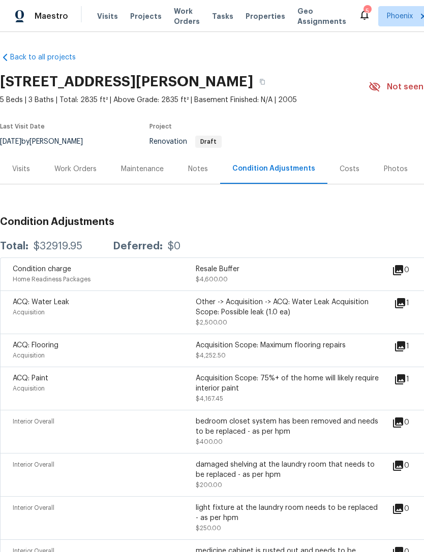
click at [77, 174] on div "Work Orders" at bounding box center [75, 169] width 42 height 10
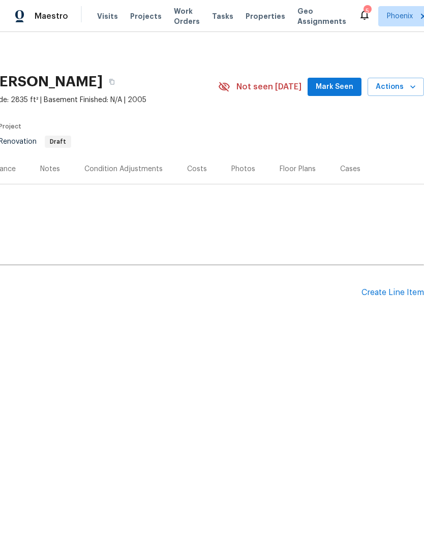
scroll to position [0, 150]
click at [403, 298] on div "Create Line Item" at bounding box center [392, 293] width 63 height 10
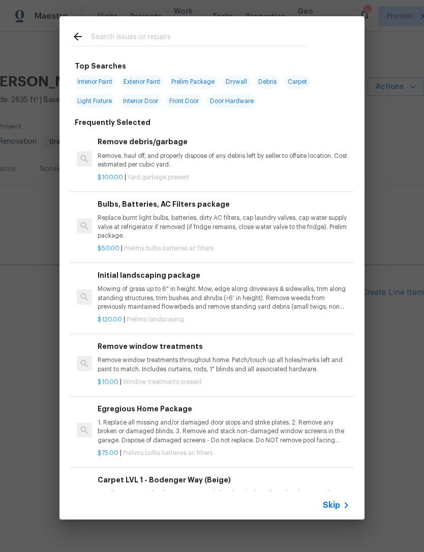
click at [174, 31] on input "text" at bounding box center [198, 37] width 215 height 15
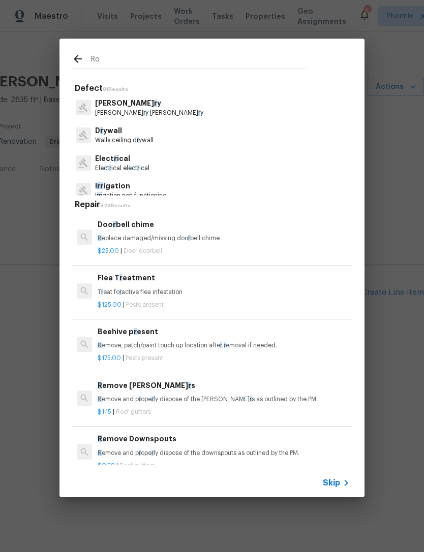
type input "Roo"
click at [82, 36] on div "Roo Defect 81 Results Mason r y Mason r y mason r y D r ywall Walls ceiling d r…" at bounding box center [212, 268] width 424 height 536
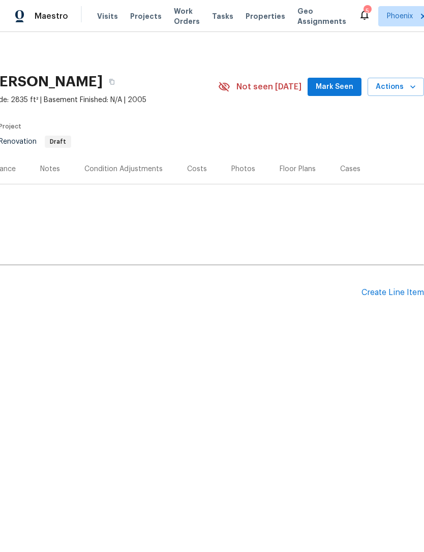
click at [78, 65] on div "Back to all projects 43531 W Bailey Dr, Maricopa, AZ 85138 5 Beds | 3 Baths | T…" at bounding box center [137, 189] width 574 height 291
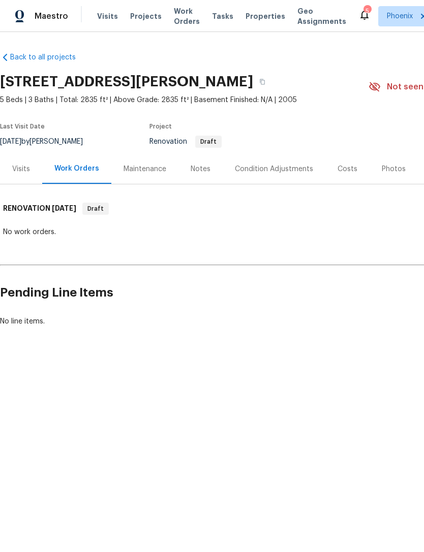
scroll to position [0, 0]
click at [236, 0] on div "Maestro Visits Projects Work Orders Tasks Properties Geo Assignments 5 Phoenix …" at bounding box center [212, 16] width 424 height 32
click at [282, 184] on div "Condition Adjustments" at bounding box center [274, 169] width 103 height 30
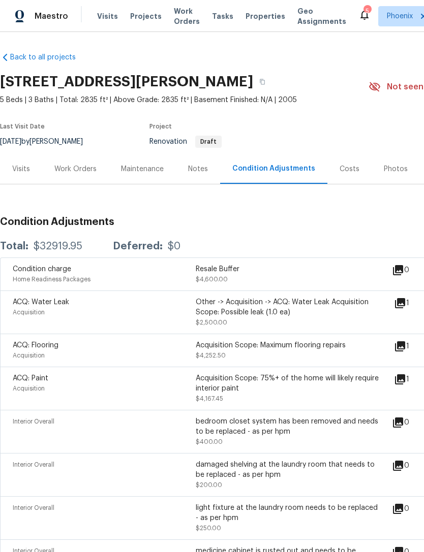
click at [84, 174] on div "Work Orders" at bounding box center [75, 169] width 42 height 10
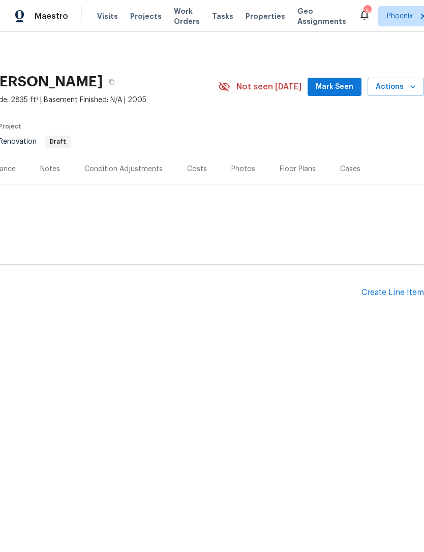
scroll to position [0, 150]
click at [386, 298] on div "Create Line Item" at bounding box center [392, 293] width 63 height 10
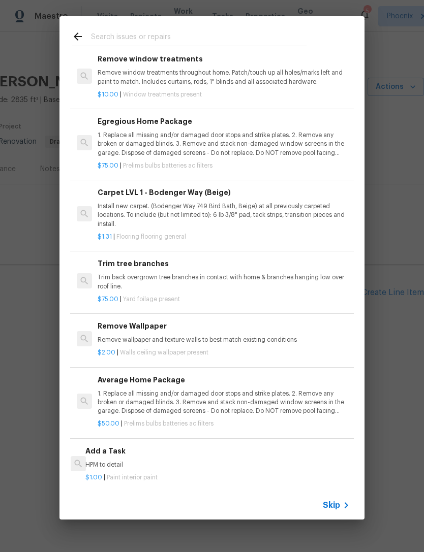
click at [165, 28] on div at bounding box center [188, 36] width 259 height 40
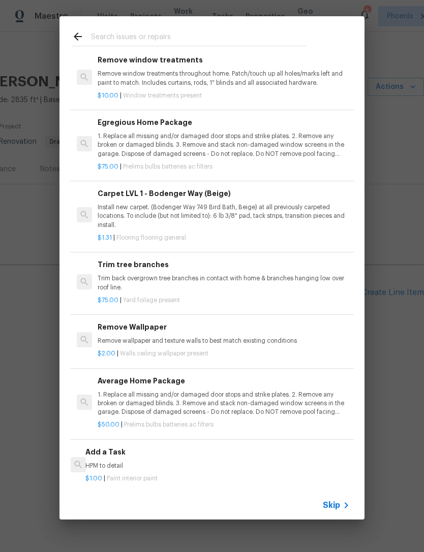
scroll to position [287, 0]
click at [172, 37] on input "text" at bounding box center [198, 37] width 215 height 15
type input "Roof"
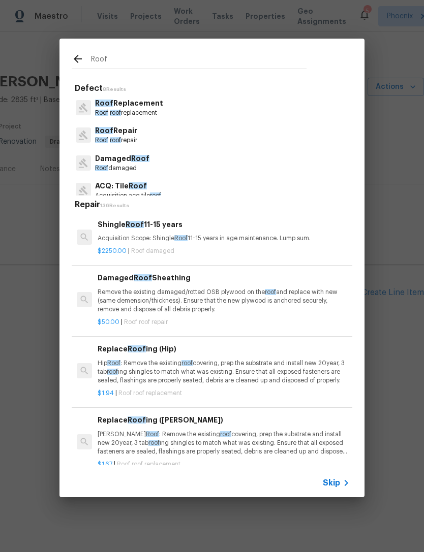
scroll to position [0, 0]
click at [127, 138] on p "Roof roof repair" at bounding box center [116, 140] width 42 height 9
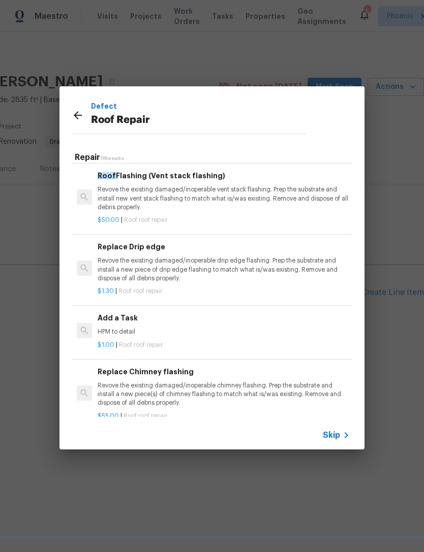
scroll to position [499, 0]
click at [116, 313] on h6 "Add a Task" at bounding box center [224, 318] width 252 height 11
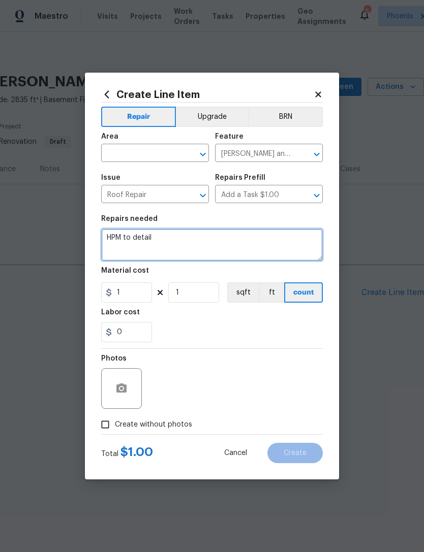
click at [194, 240] on textarea "HPM to detail" at bounding box center [212, 245] width 222 height 33
type textarea "H"
type textarea "Roof inspection"
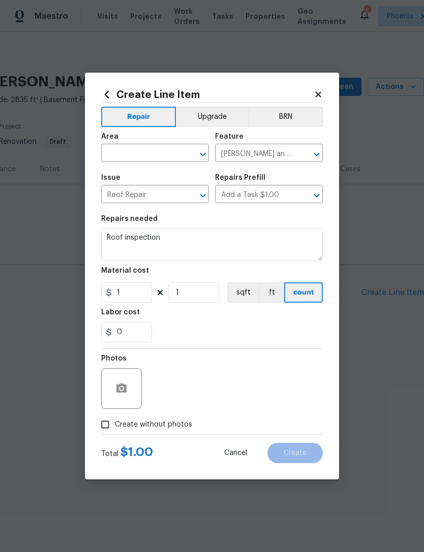
click at [218, 315] on div "Labor cost" at bounding box center [212, 315] width 222 height 13
click at [135, 300] on input "1" at bounding box center [126, 293] width 51 height 20
type input "75"
click at [225, 324] on div "0" at bounding box center [212, 332] width 222 height 20
click at [112, 423] on input "Create without photos" at bounding box center [105, 424] width 19 height 19
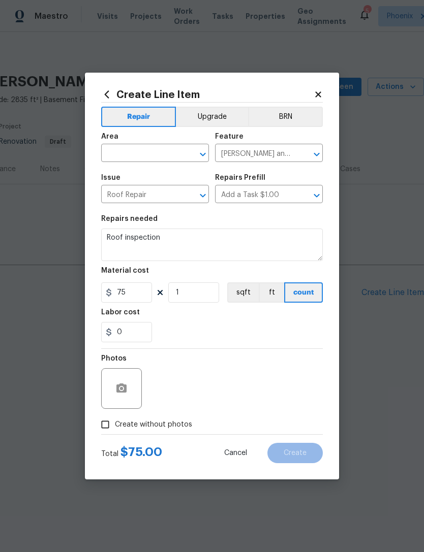
checkbox input "true"
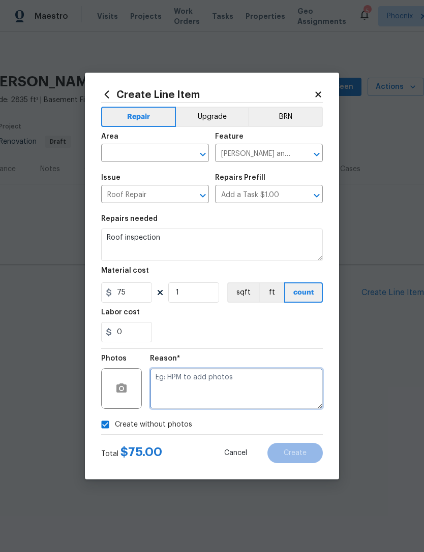
click at [286, 383] on textarea at bounding box center [236, 388] width 173 height 41
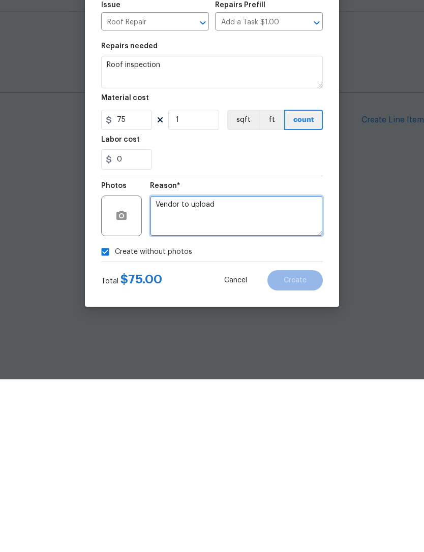
type textarea "Vendor to upload"
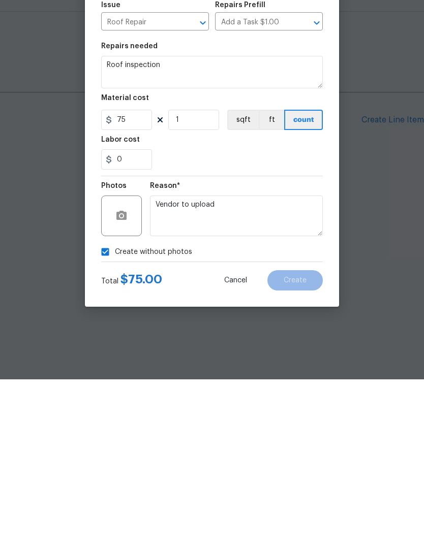
click at [322, 415] on div "Create without photos" at bounding box center [212, 424] width 222 height 19
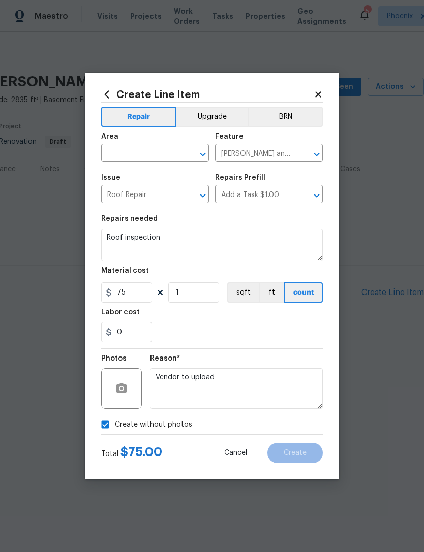
click at [176, 149] on input "text" at bounding box center [140, 154] width 79 height 16
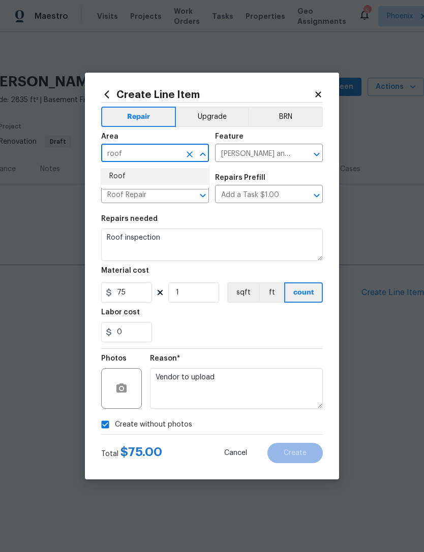
click at [125, 183] on li "Roof" at bounding box center [155, 176] width 108 height 17
type input "Roof"
click at [283, 335] on div "0" at bounding box center [212, 332] width 222 height 20
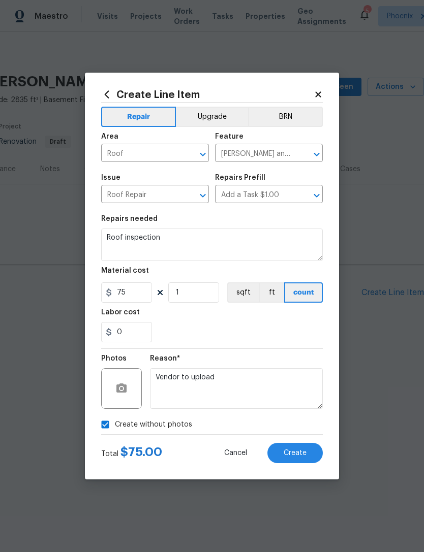
click at [294, 455] on span "Create" at bounding box center [295, 454] width 23 height 8
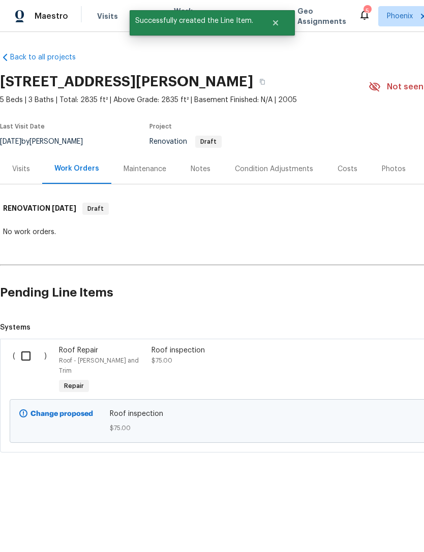
scroll to position [0, 0]
click at [26, 364] on input "checkbox" at bounding box center [29, 356] width 29 height 21
checkbox input "true"
click at [370, 523] on span "Create Work Order" at bounding box center [366, 527] width 68 height 13
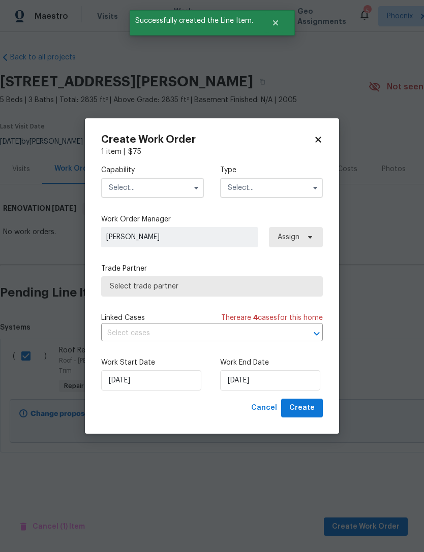
click at [181, 182] on input "text" at bounding box center [152, 188] width 103 height 20
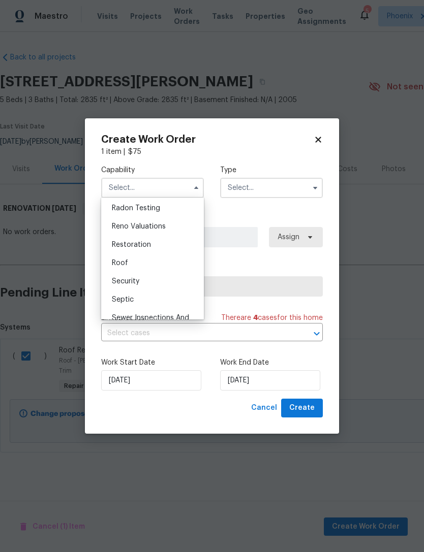
scroll to position [992, 0]
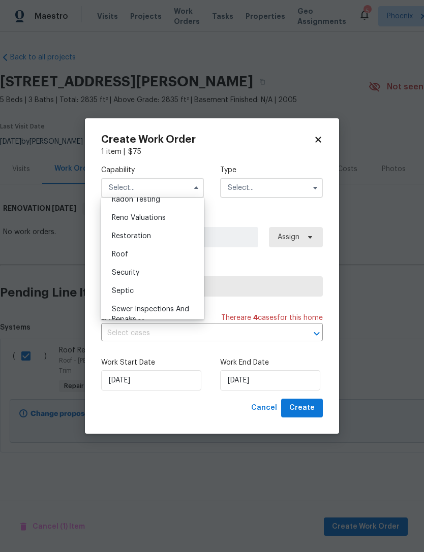
click at [127, 253] on span "Roof" at bounding box center [120, 254] width 16 height 7
type input "Roof"
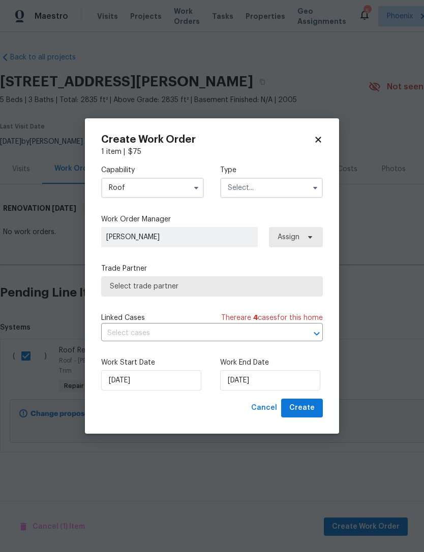
click at [291, 184] on input "text" at bounding box center [271, 188] width 103 height 20
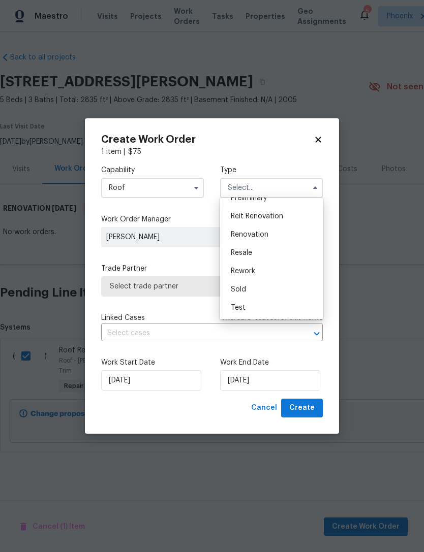
scroll to position [231, 0]
click at [257, 233] on span "Renovation" at bounding box center [250, 234] width 38 height 7
type input "Renovation"
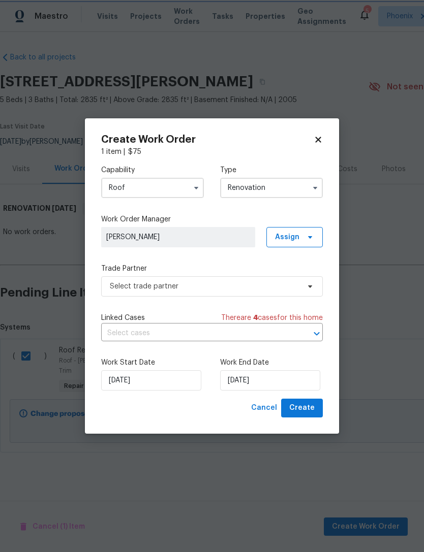
scroll to position [0, 0]
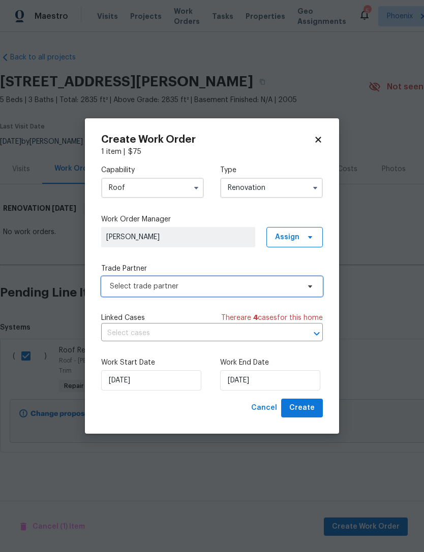
click at [194, 291] on span "Select trade partner" at bounding box center [212, 286] width 222 height 20
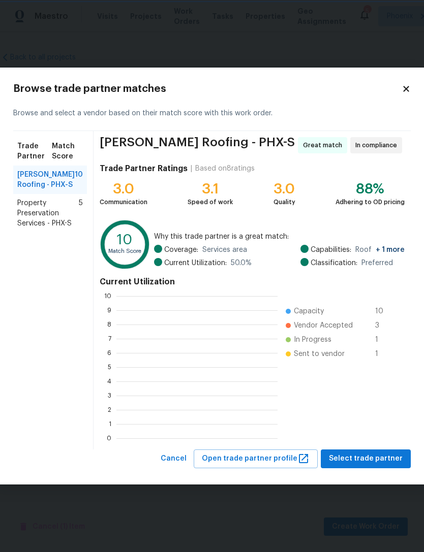
scroll to position [142, 161]
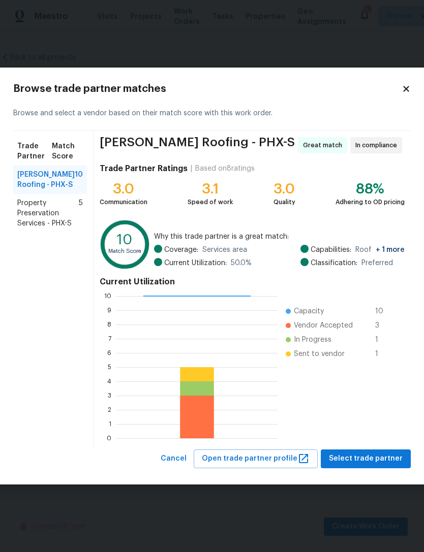
click at [382, 446] on div "Stout Roofing - PHX-S Great match In compliance Trade Partner Ratings | Based o…" at bounding box center [252, 290] width 317 height 319
click at [383, 462] on span "Select trade partner" at bounding box center [366, 459] width 74 height 13
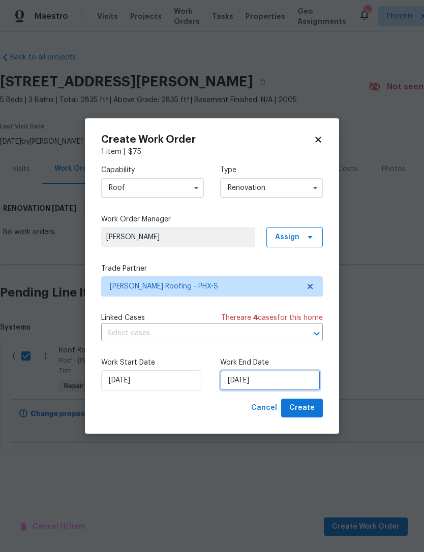
click at [301, 382] on input "8/14/2025" at bounding box center [270, 380] width 100 height 20
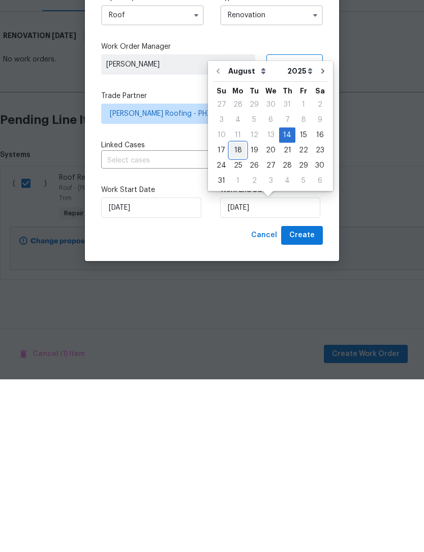
click at [235, 316] on div "18" at bounding box center [238, 323] width 16 height 14
type input "8/18/2025"
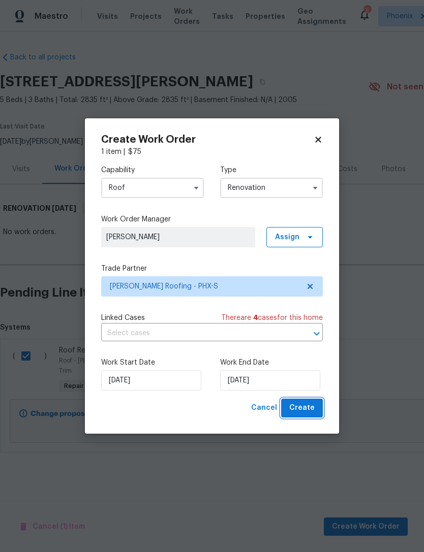
click at [307, 408] on span "Create" at bounding box center [301, 408] width 25 height 13
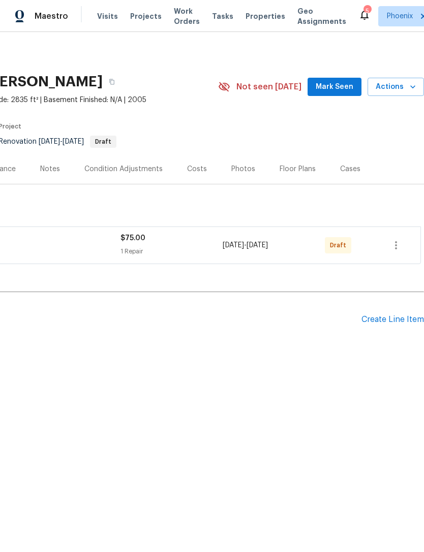
scroll to position [0, 150]
click at [393, 258] on button "button" at bounding box center [396, 245] width 24 height 24
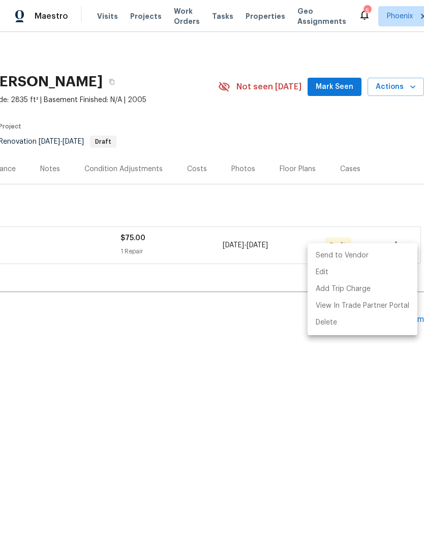
click at [363, 258] on li "Send to Vendor" at bounding box center [362, 256] width 110 height 17
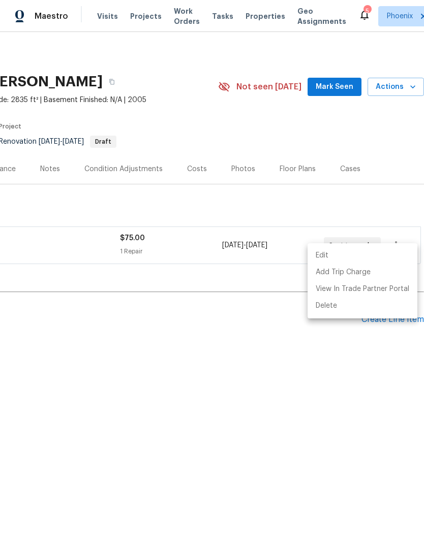
click at [269, 382] on div at bounding box center [212, 276] width 424 height 552
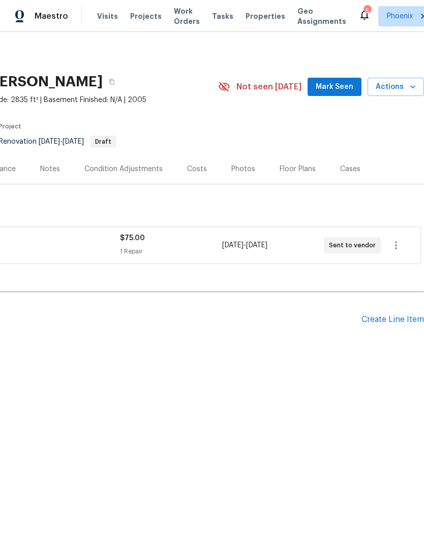
click at [395, 325] on div "Create Line Item" at bounding box center [392, 320] width 63 height 10
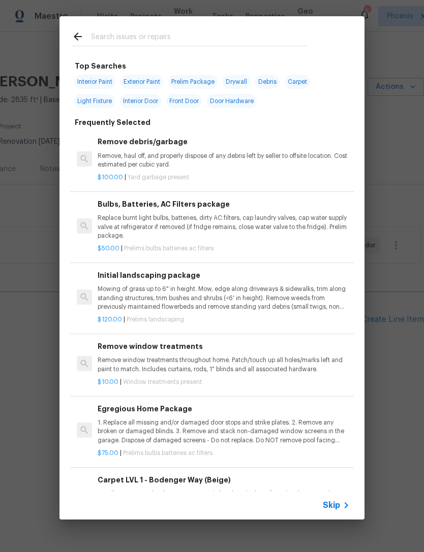
click at [131, 32] on input "text" at bounding box center [198, 37] width 215 height 15
type input "Hvac"
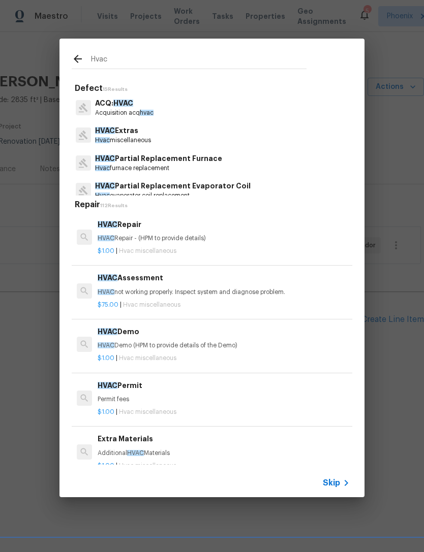
click at [244, 298] on div "$75.00 | Hvac miscellaneous" at bounding box center [224, 303] width 252 height 13
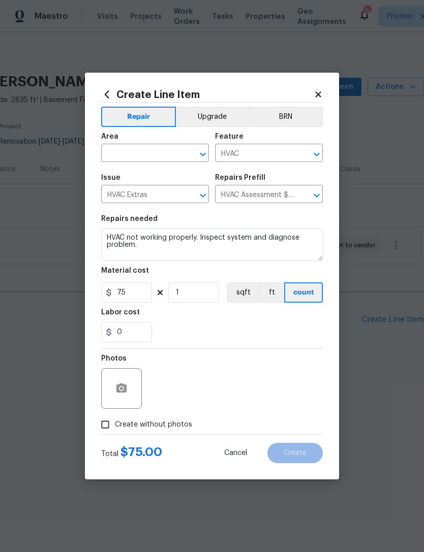
click at [174, 154] on input "text" at bounding box center [140, 154] width 79 height 16
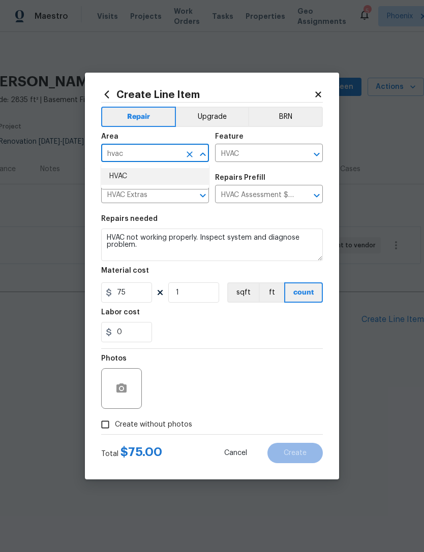
click at [132, 175] on li "HVAC" at bounding box center [155, 176] width 108 height 17
type input "HVAC"
click at [220, 335] on div "0" at bounding box center [212, 332] width 222 height 20
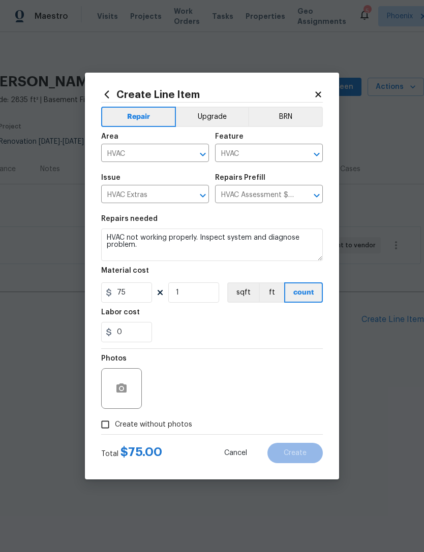
click at [110, 429] on input "Create without photos" at bounding box center [105, 424] width 19 height 19
checkbox input "true"
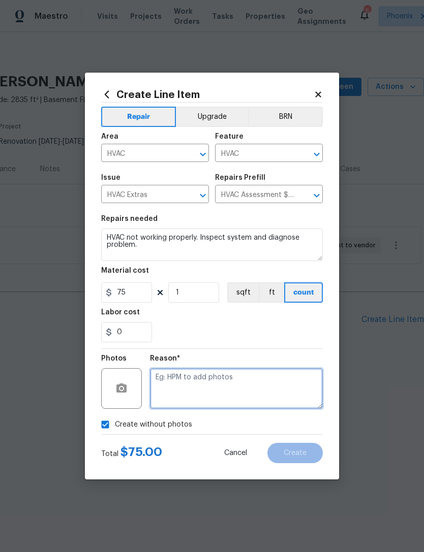
click at [255, 384] on textarea at bounding box center [236, 388] width 173 height 41
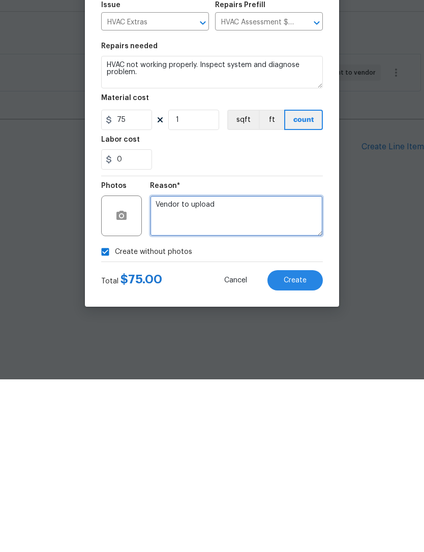
type textarea "Vendor to upload"
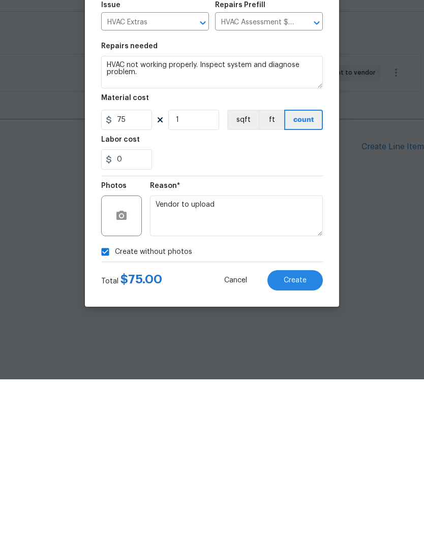
click at [302, 443] on button "Create" at bounding box center [294, 453] width 55 height 20
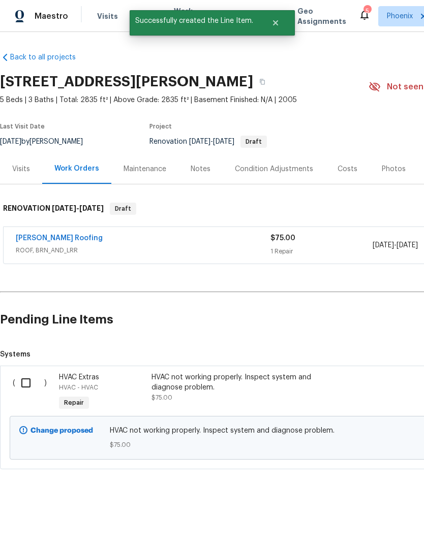
scroll to position [0, 0]
click at [26, 394] on input "checkbox" at bounding box center [29, 383] width 29 height 21
checkbox input "true"
click at [368, 530] on span "Create Work Order" at bounding box center [366, 527] width 68 height 13
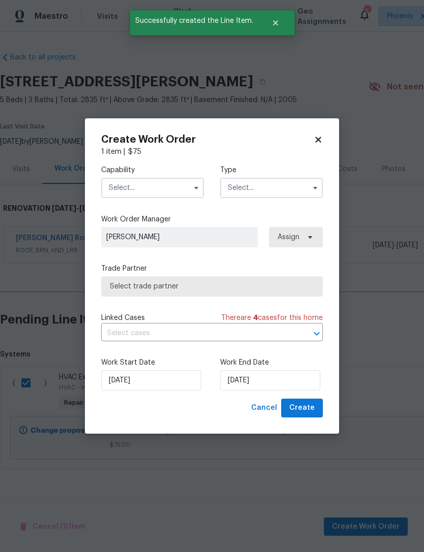
click at [167, 191] on input "text" at bounding box center [152, 188] width 103 height 20
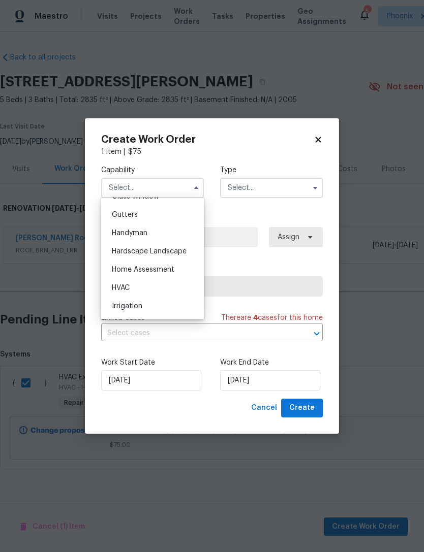
scroll to position [567, 0]
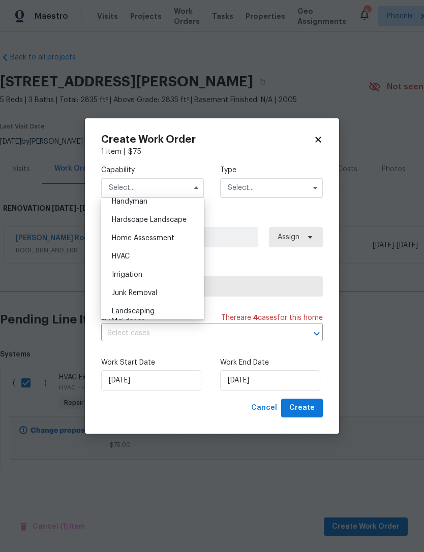
click at [124, 254] on span "HVAC" at bounding box center [121, 256] width 18 height 7
type input "HVAC"
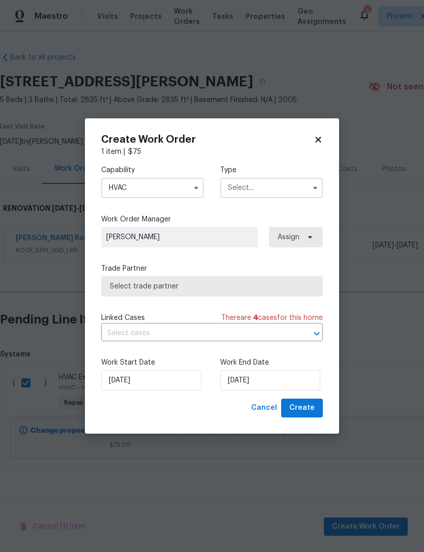
click at [301, 189] on input "text" at bounding box center [271, 188] width 103 height 20
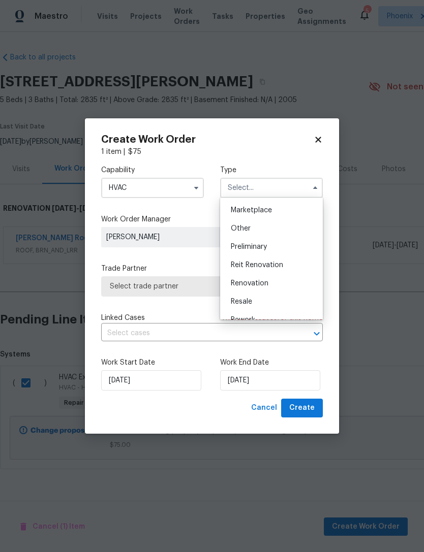
scroll to position [197, 0]
click at [267, 268] on span "Renovation" at bounding box center [250, 268] width 38 height 7
type input "Renovation"
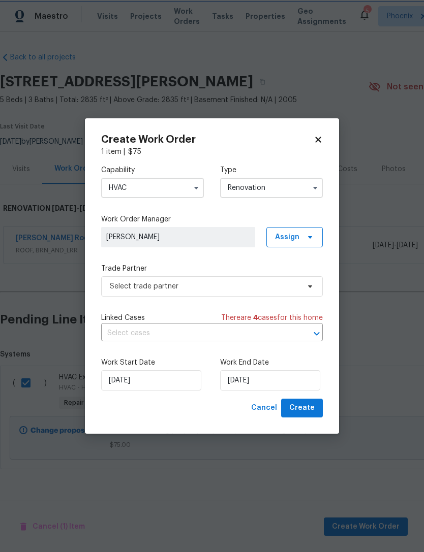
scroll to position [0, 0]
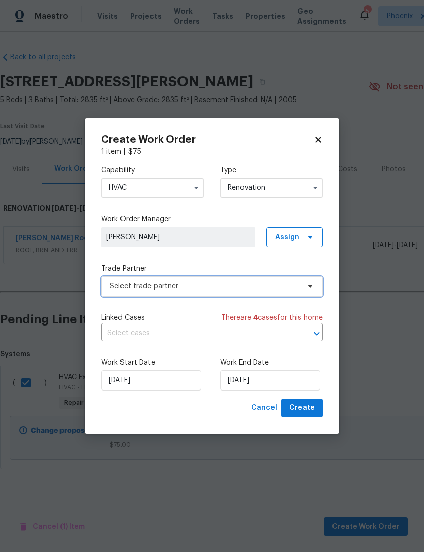
click at [233, 288] on span "Select trade partner" at bounding box center [205, 287] width 190 height 10
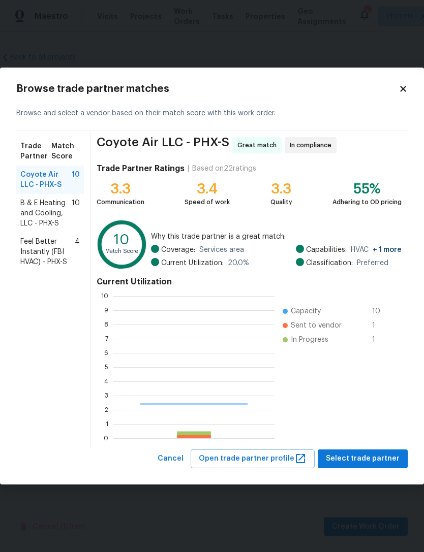
scroll to position [142, 161]
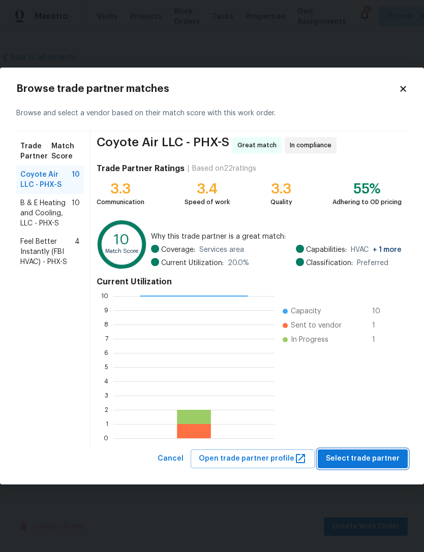
click at [380, 466] on button "Select trade partner" at bounding box center [363, 459] width 90 height 19
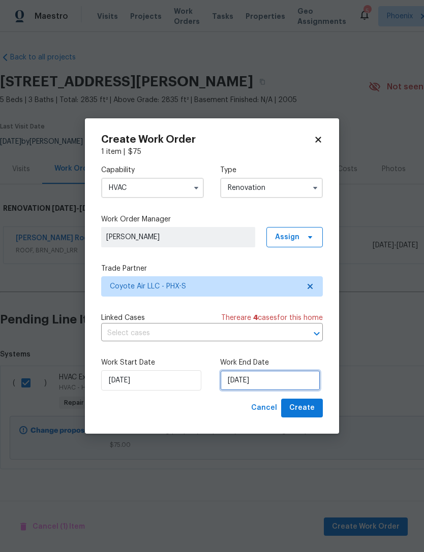
click at [296, 382] on input "8/14/2025" at bounding box center [270, 380] width 100 height 20
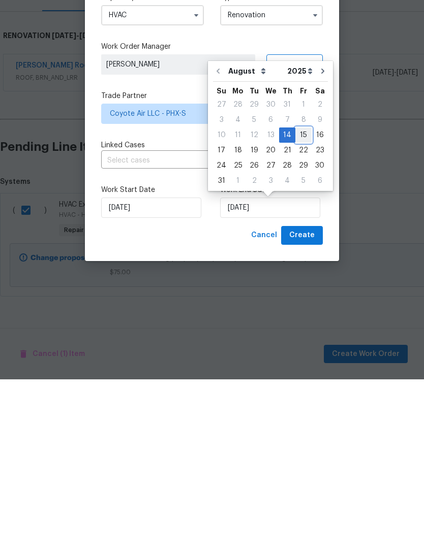
click at [298, 301] on div "15" at bounding box center [303, 308] width 16 height 14
type input "[DATE]"
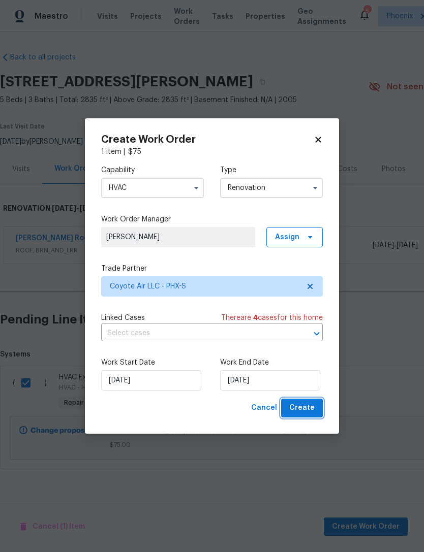
click at [311, 407] on span "Create" at bounding box center [301, 408] width 25 height 13
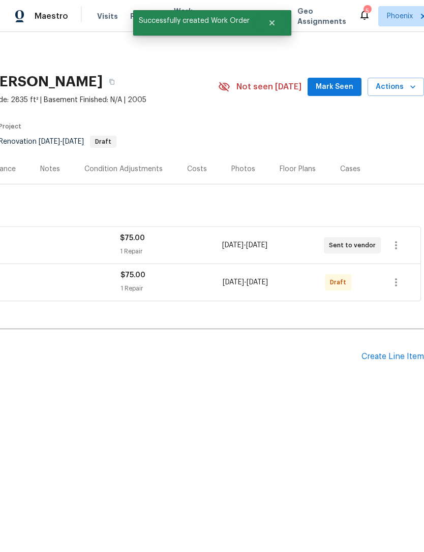
scroll to position [0, 150]
click at [398, 289] on icon "button" at bounding box center [396, 282] width 12 height 12
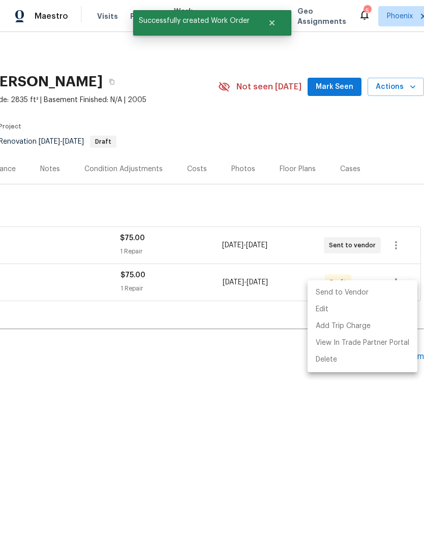
click at [360, 295] on li "Send to Vendor" at bounding box center [362, 293] width 110 height 17
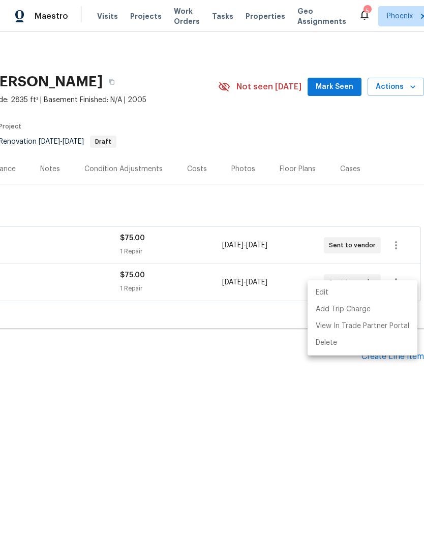
click at [256, 365] on div at bounding box center [212, 276] width 424 height 552
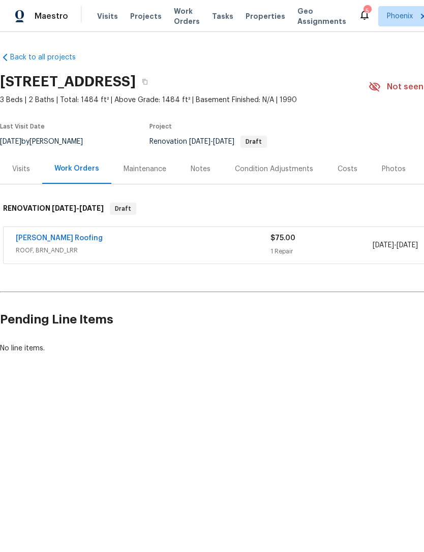
click at [289, 174] on div "Condition Adjustments" at bounding box center [274, 169] width 78 height 10
